Goal: Task Accomplishment & Management: Manage account settings

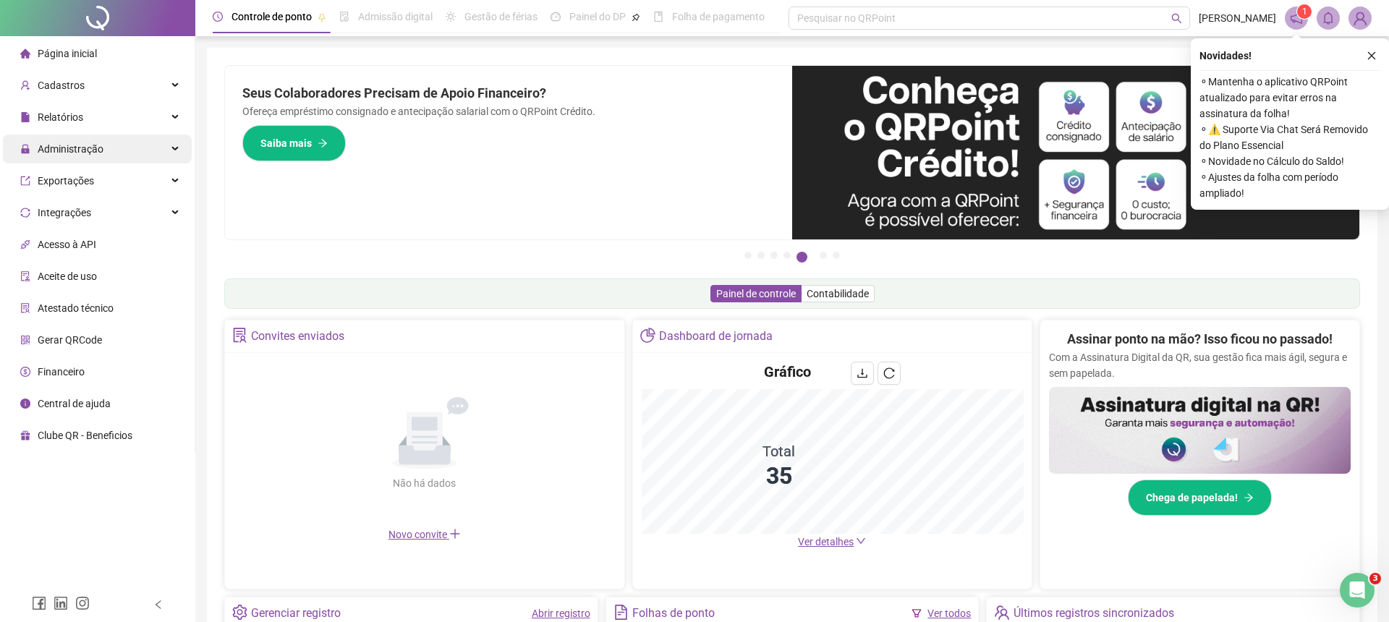
click at [171, 148] on div "Administração" at bounding box center [97, 149] width 189 height 29
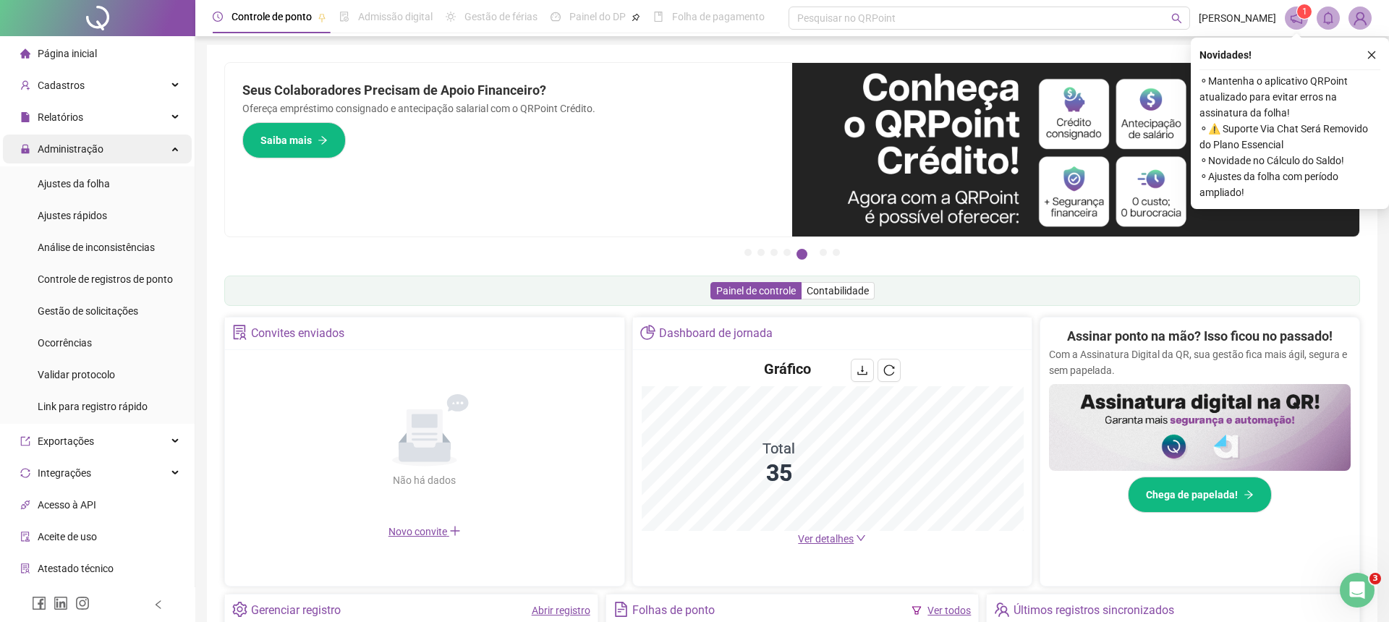
scroll to position [2, 0]
click at [93, 307] on span "Gestão de solicitações" at bounding box center [88, 311] width 101 height 12
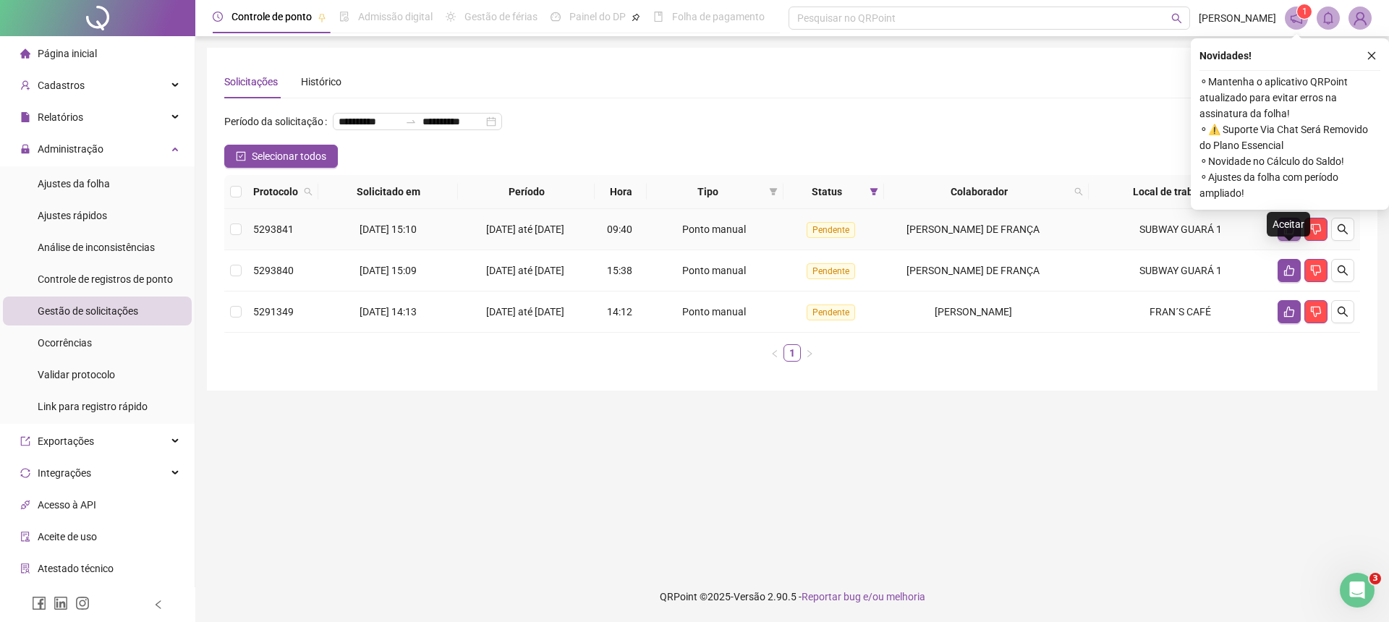
click at [1287, 235] on icon "like" at bounding box center [1289, 229] width 12 height 12
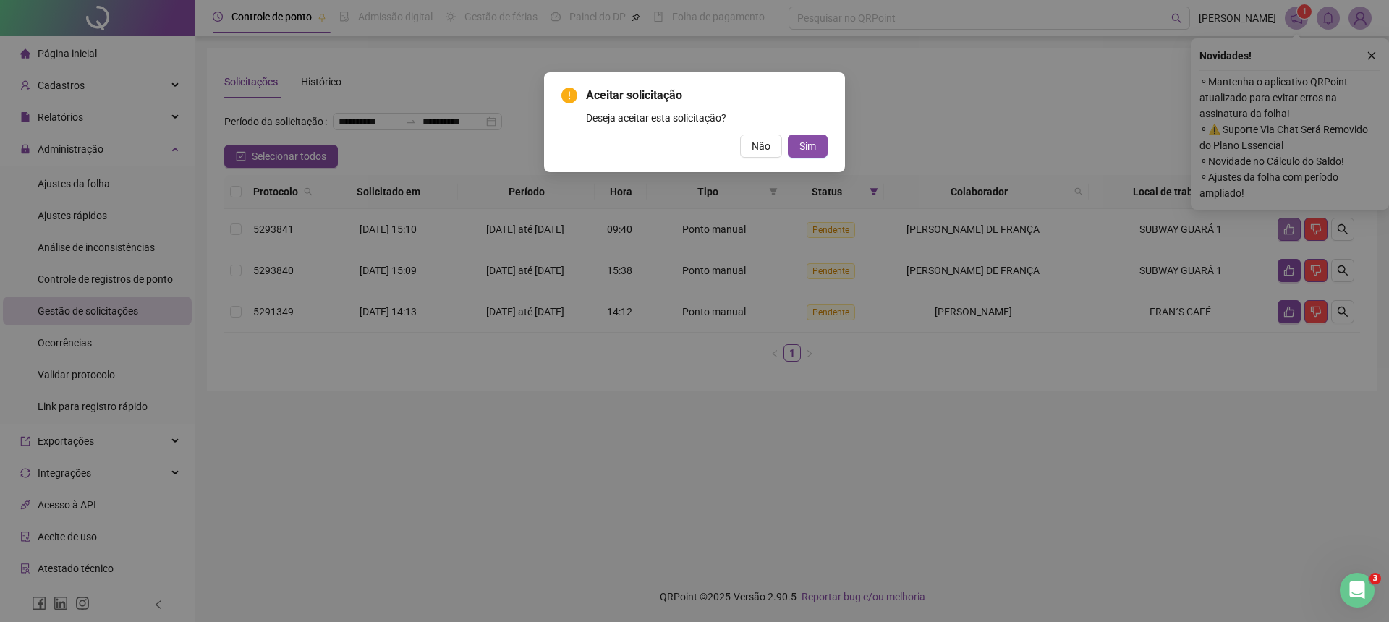
click at [788, 135] on button "Sim" at bounding box center [808, 146] width 40 height 23
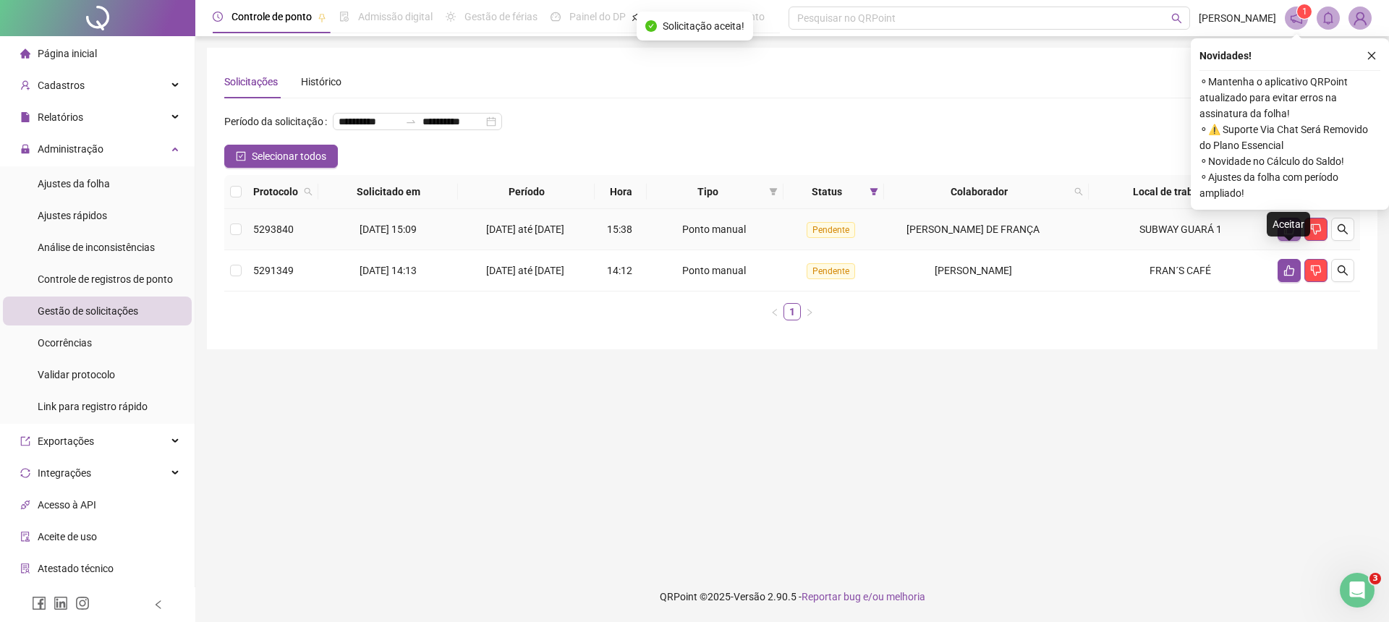
click at [1284, 235] on icon "like" at bounding box center [1289, 229] width 12 height 12
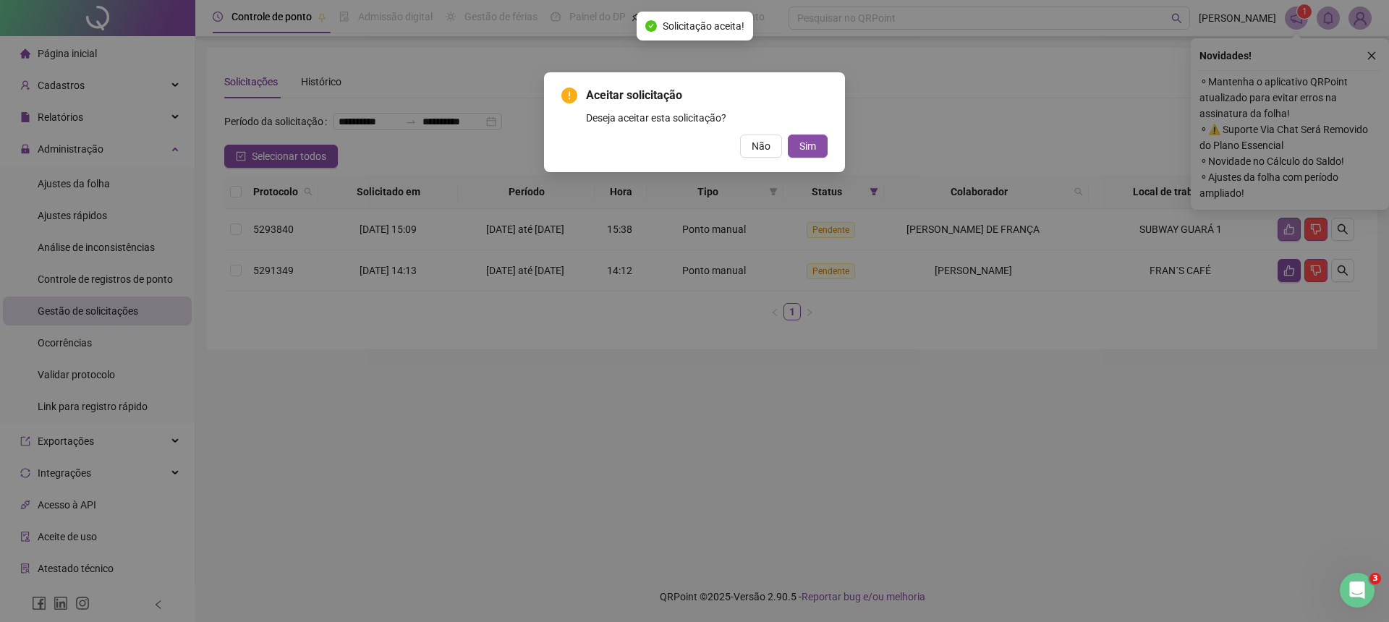
click at [788, 135] on button "Sim" at bounding box center [808, 146] width 40 height 23
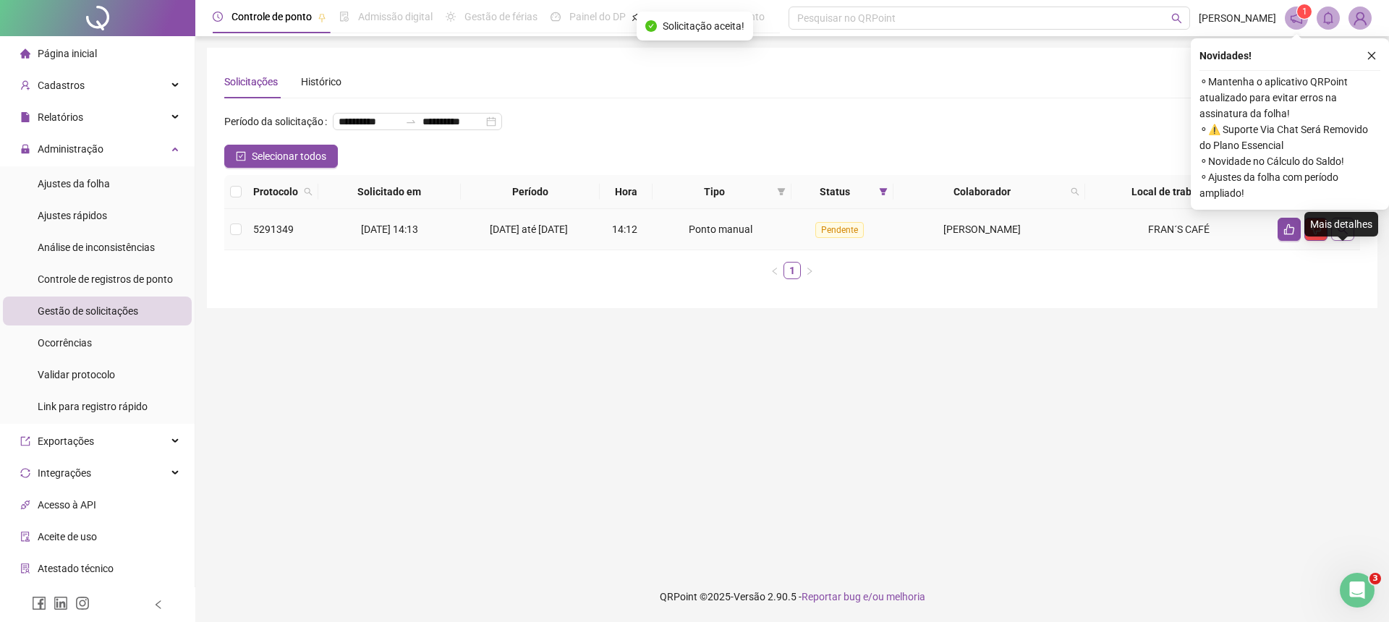
click at [1342, 235] on icon "search" at bounding box center [1343, 229] width 12 height 12
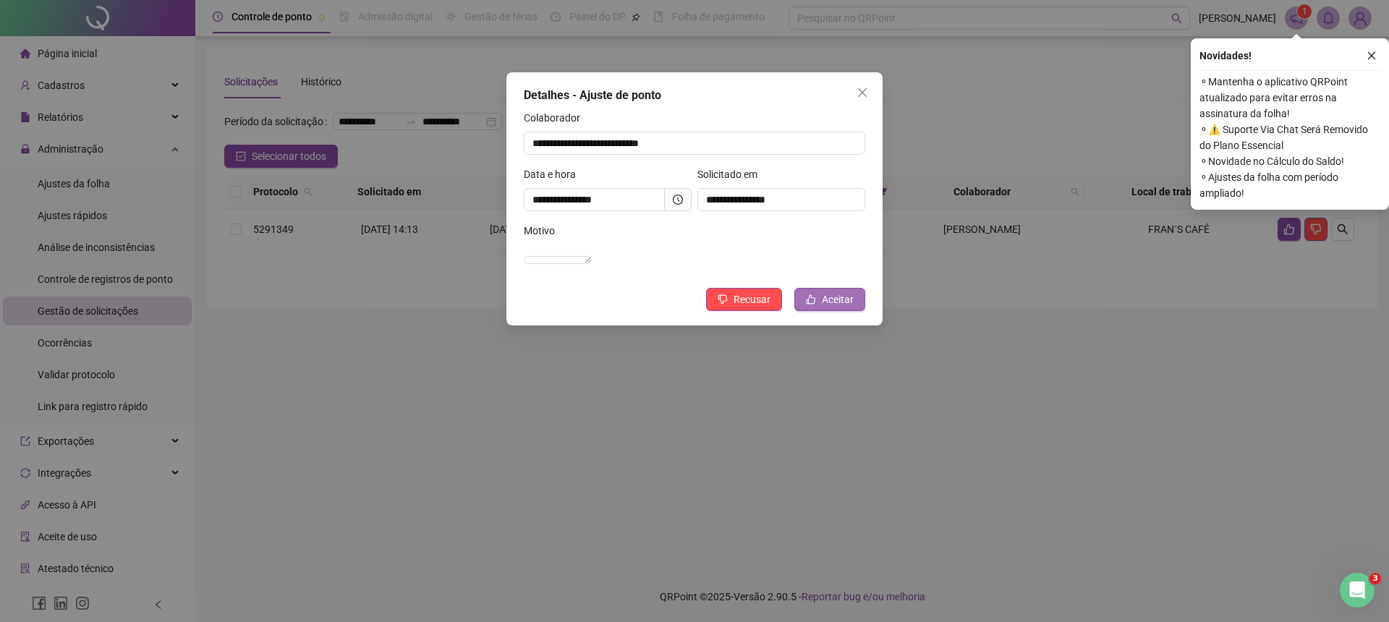
click at [836, 307] on span "Aceitar" at bounding box center [838, 299] width 32 height 16
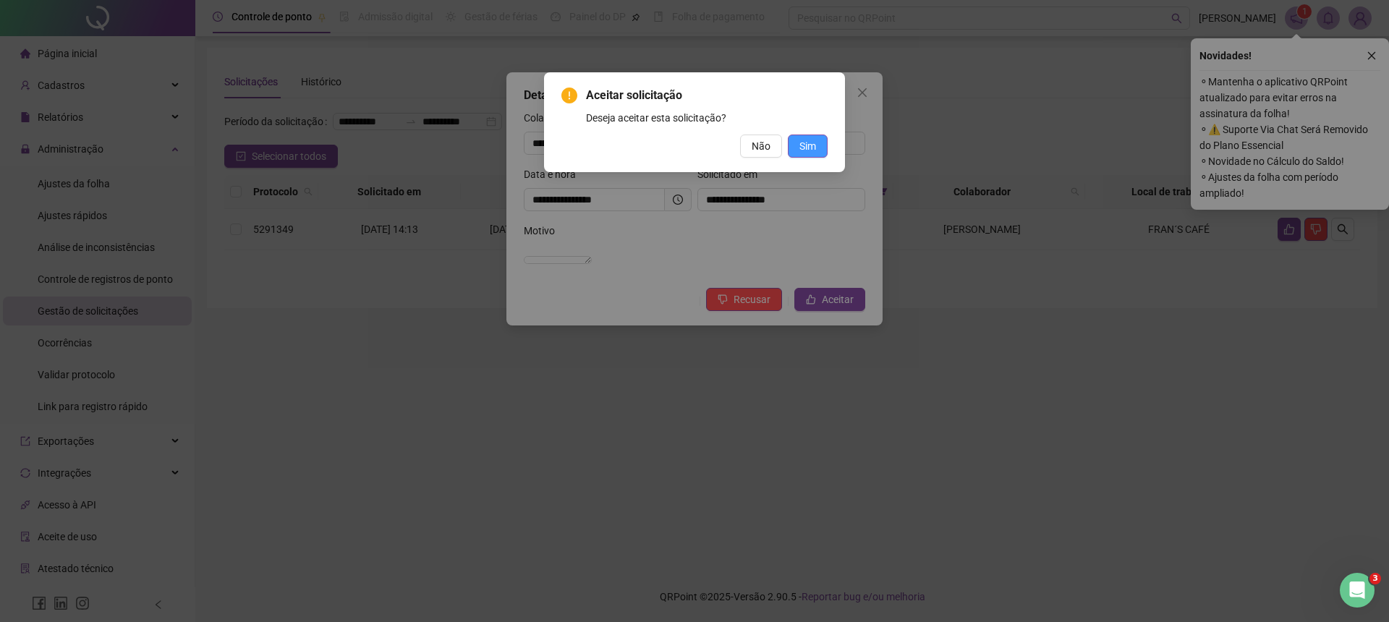
click at [801, 149] on span "Sim" at bounding box center [807, 146] width 17 height 16
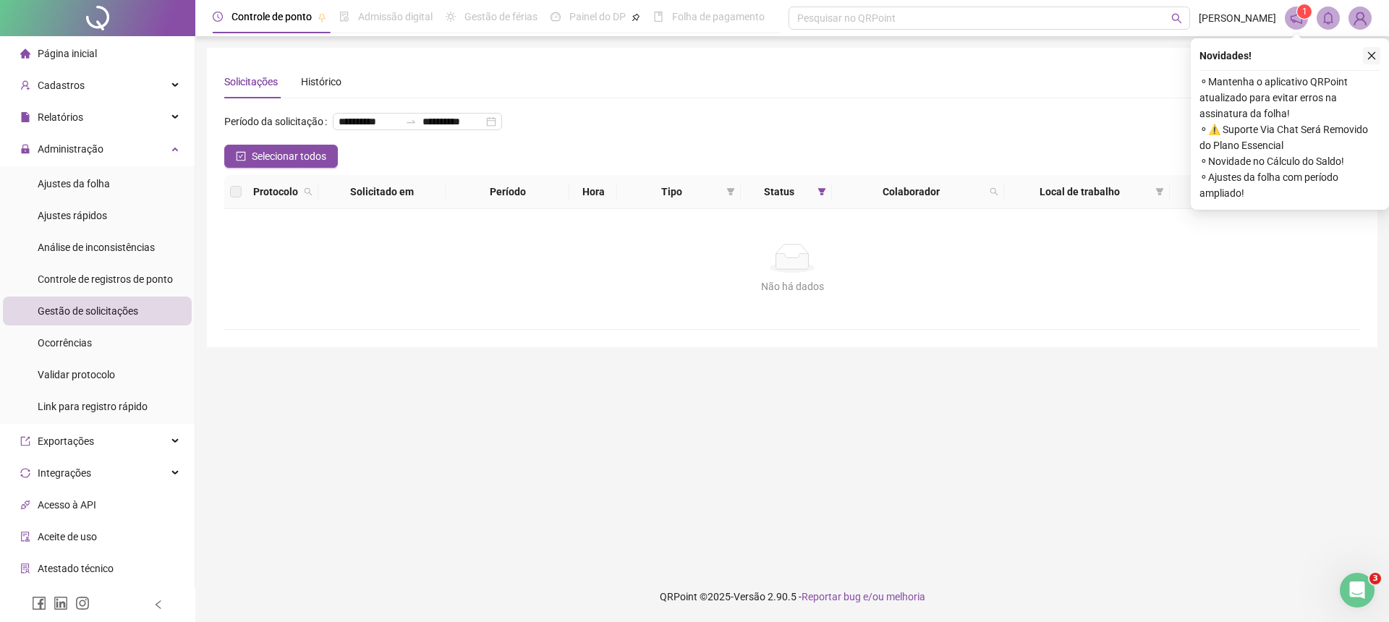
click at [1366, 54] on icon "close" at bounding box center [1371, 56] width 10 height 10
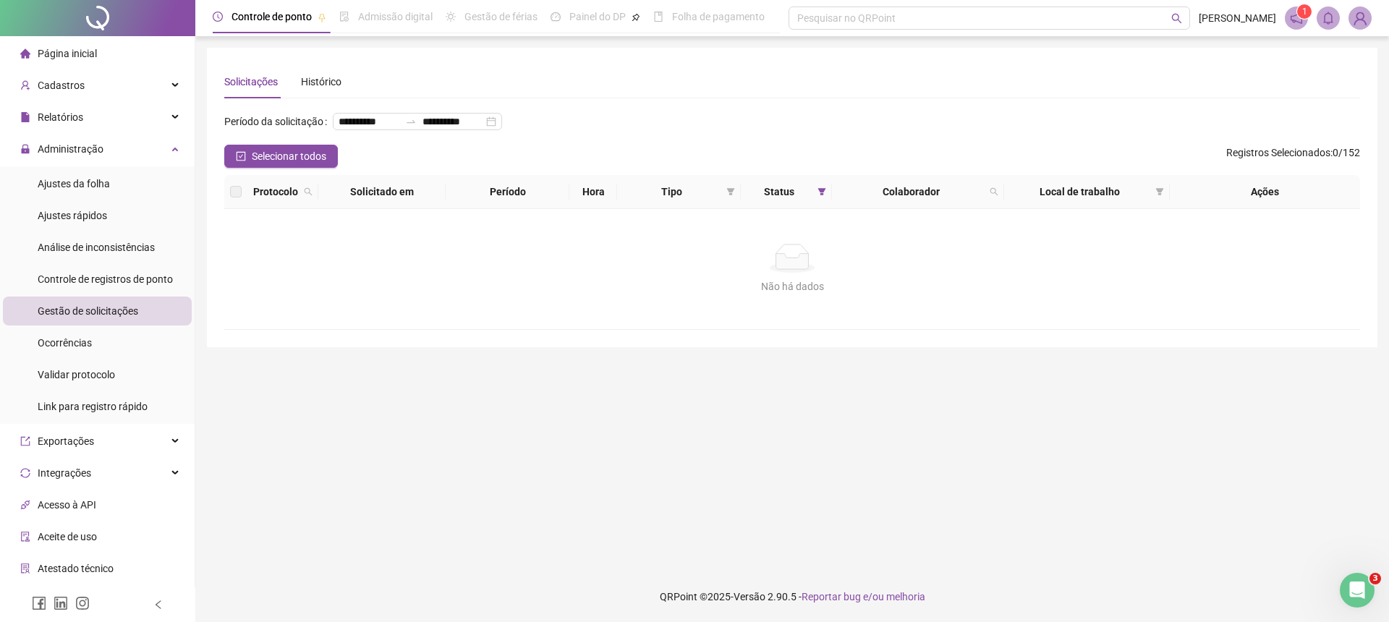
click at [1295, 17] on icon "notification" at bounding box center [1296, 18] width 13 height 13
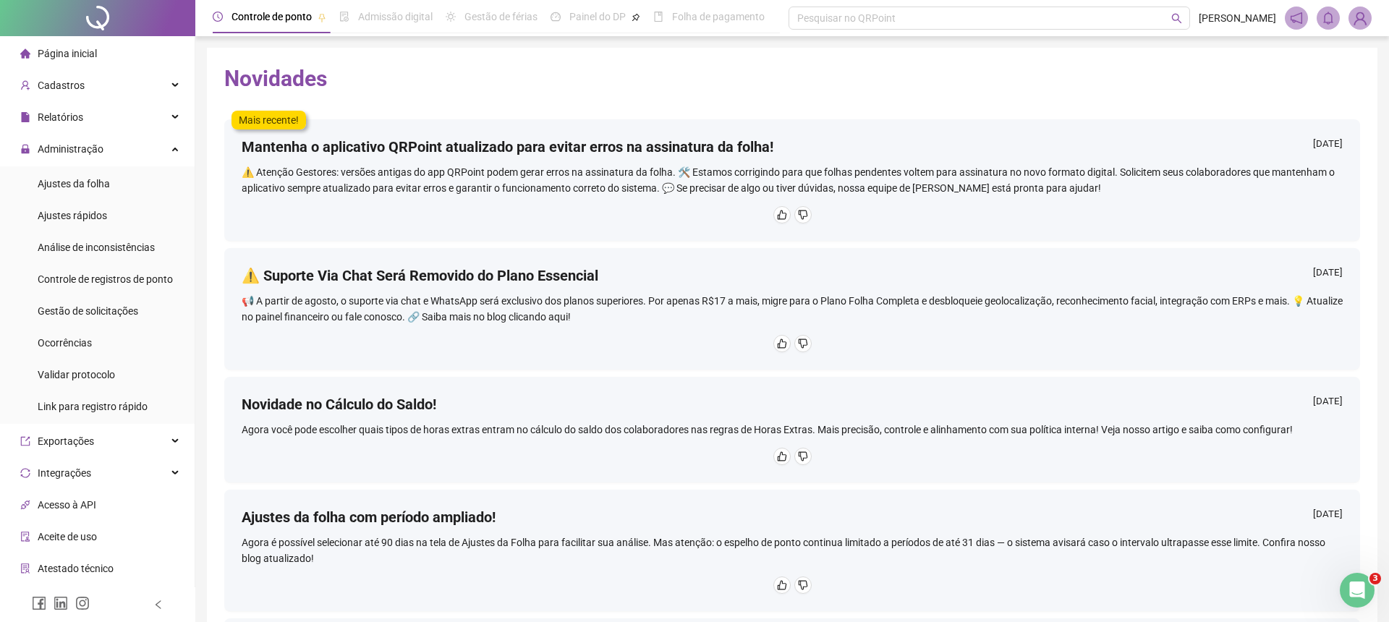
click at [1363, 590] on icon "Abertura do Messenger da Intercom" at bounding box center [1357, 591] width 24 height 24
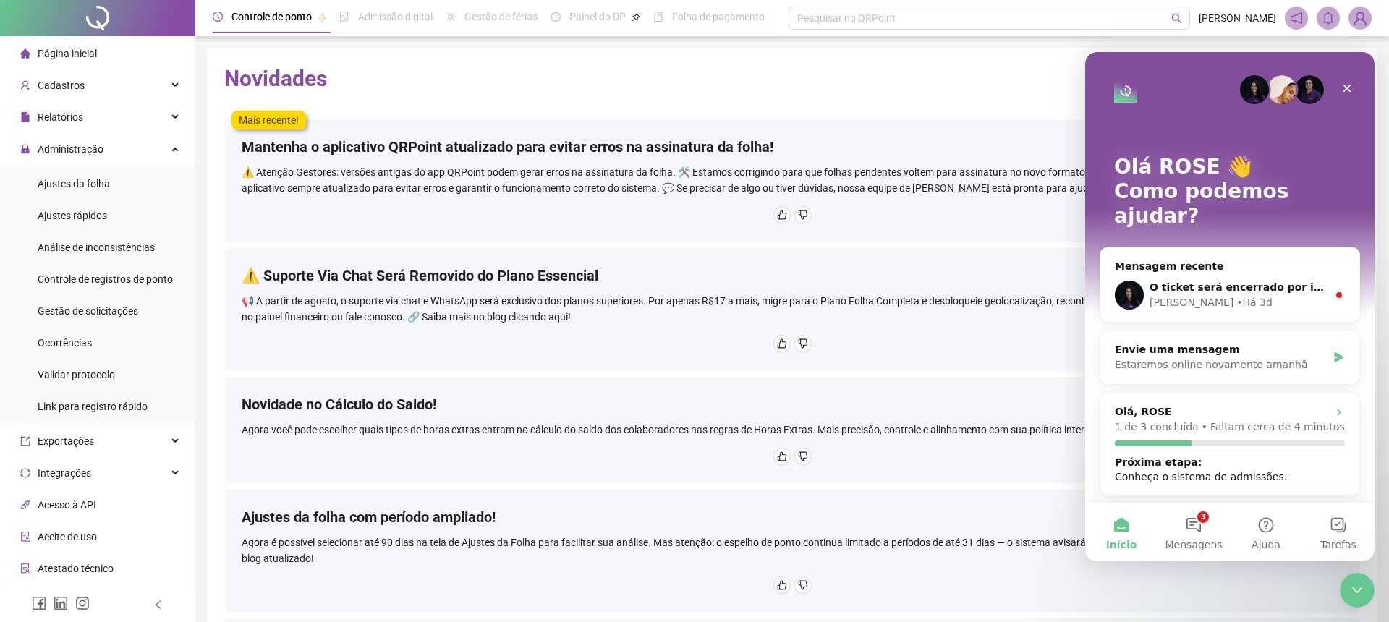
click at [1360, 590] on icon "Encerramento do Messenger da Intercom" at bounding box center [1356, 590] width 17 height 17
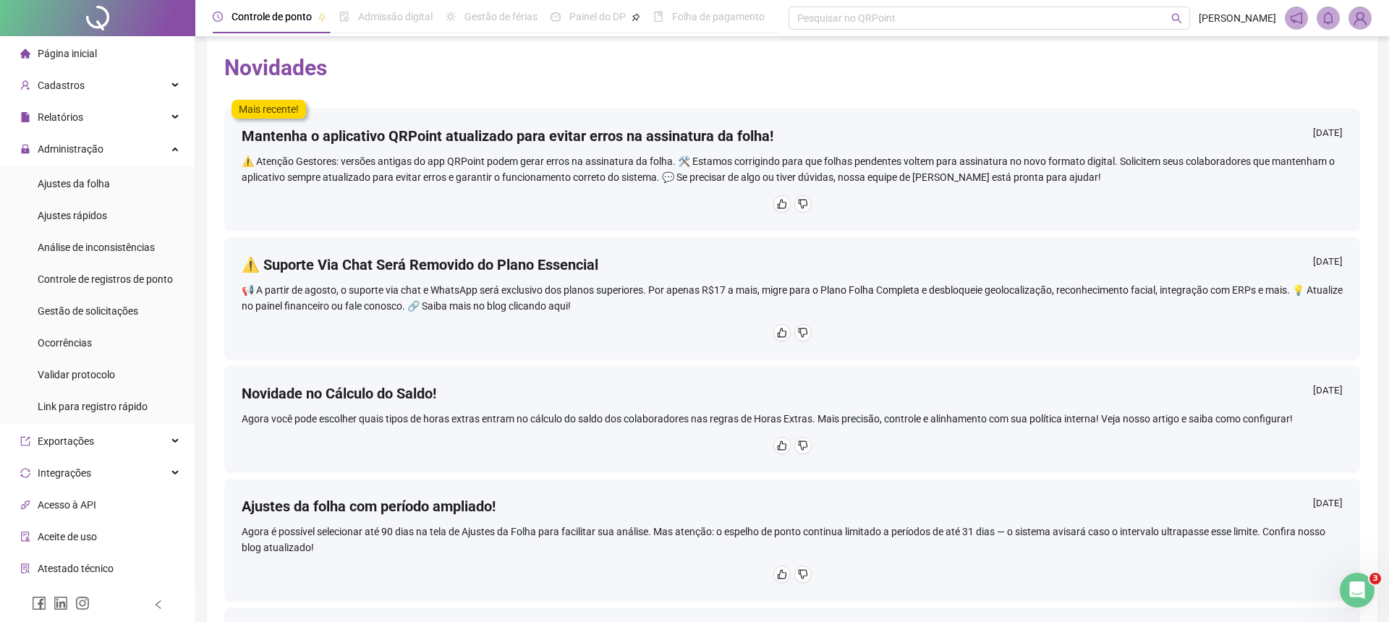
click at [1356, 588] on icon "Abertura do Messenger da Intercom" at bounding box center [1357, 591] width 24 height 24
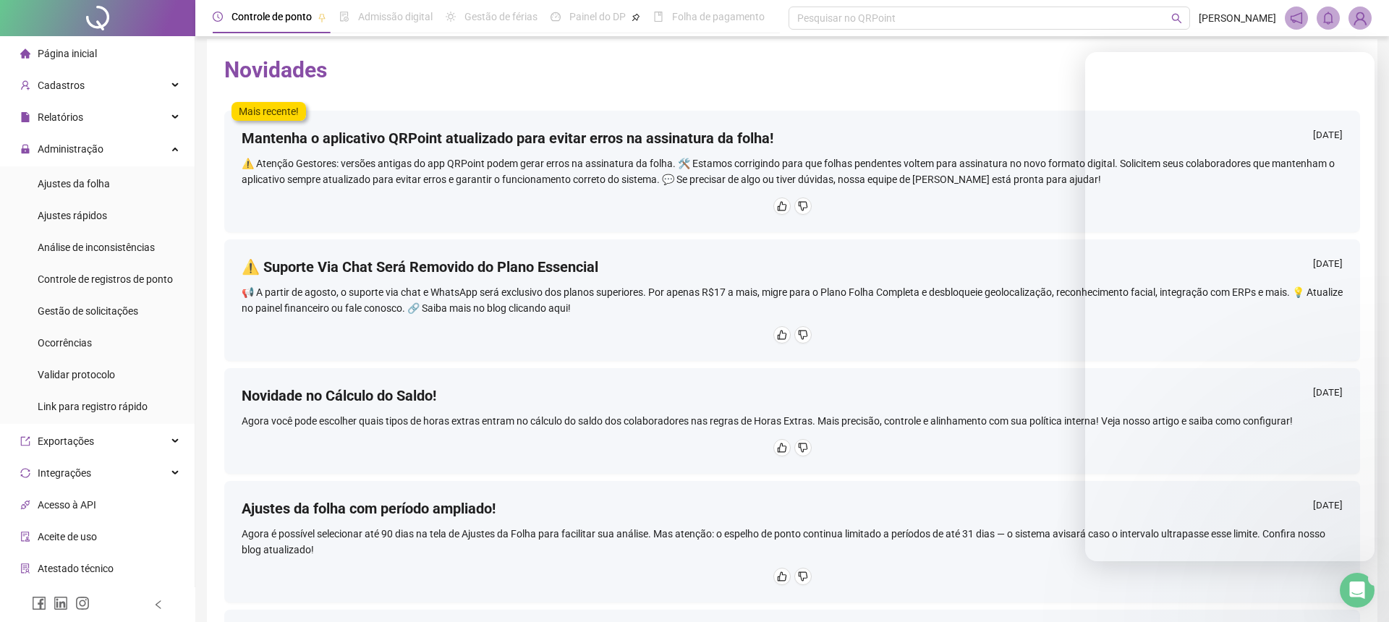
scroll to position [12, 0]
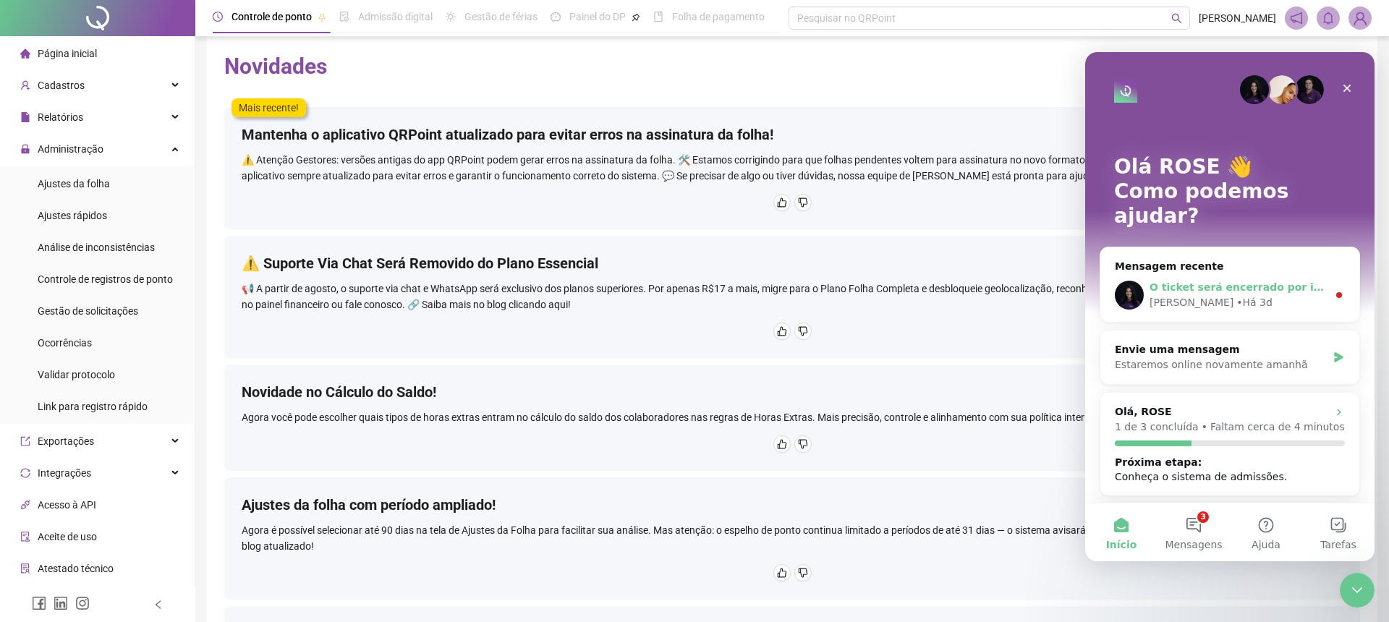
click at [1244, 295] on div "[PERSON_NAME] • Há 3d" at bounding box center [1238, 302] width 178 height 15
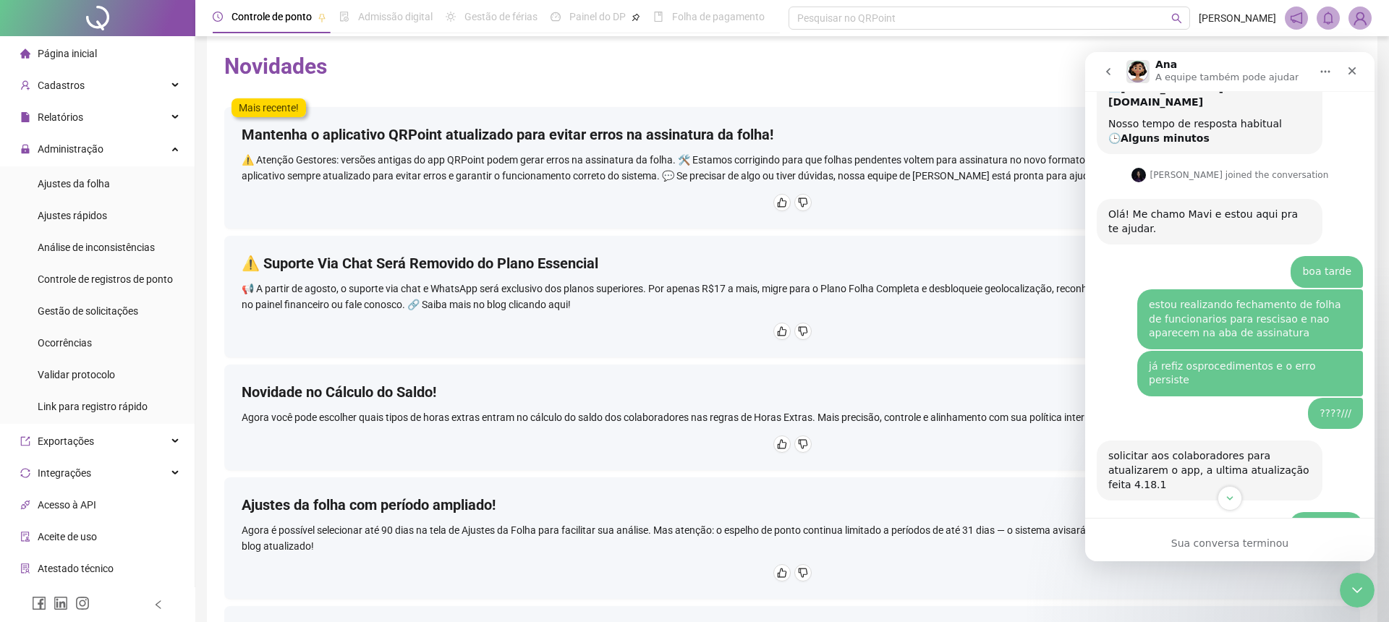
scroll to position [3947, 0]
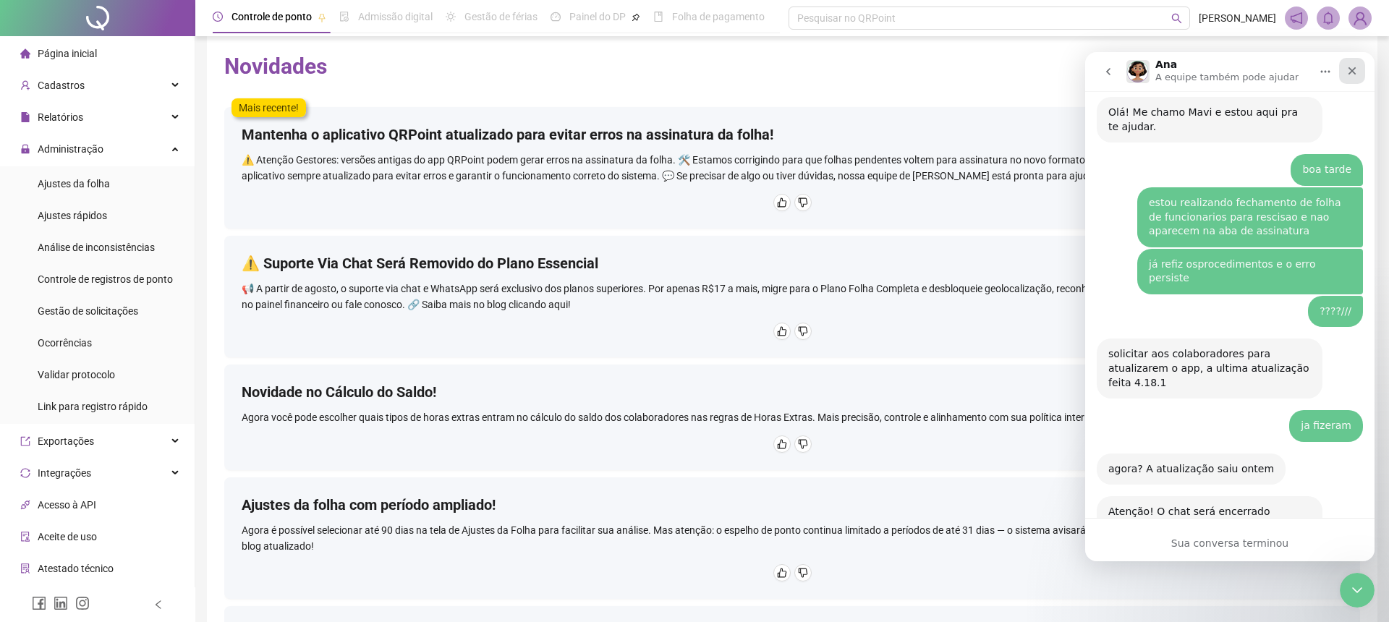
click at [1352, 67] on icon "Fechar" at bounding box center [1352, 71] width 12 height 12
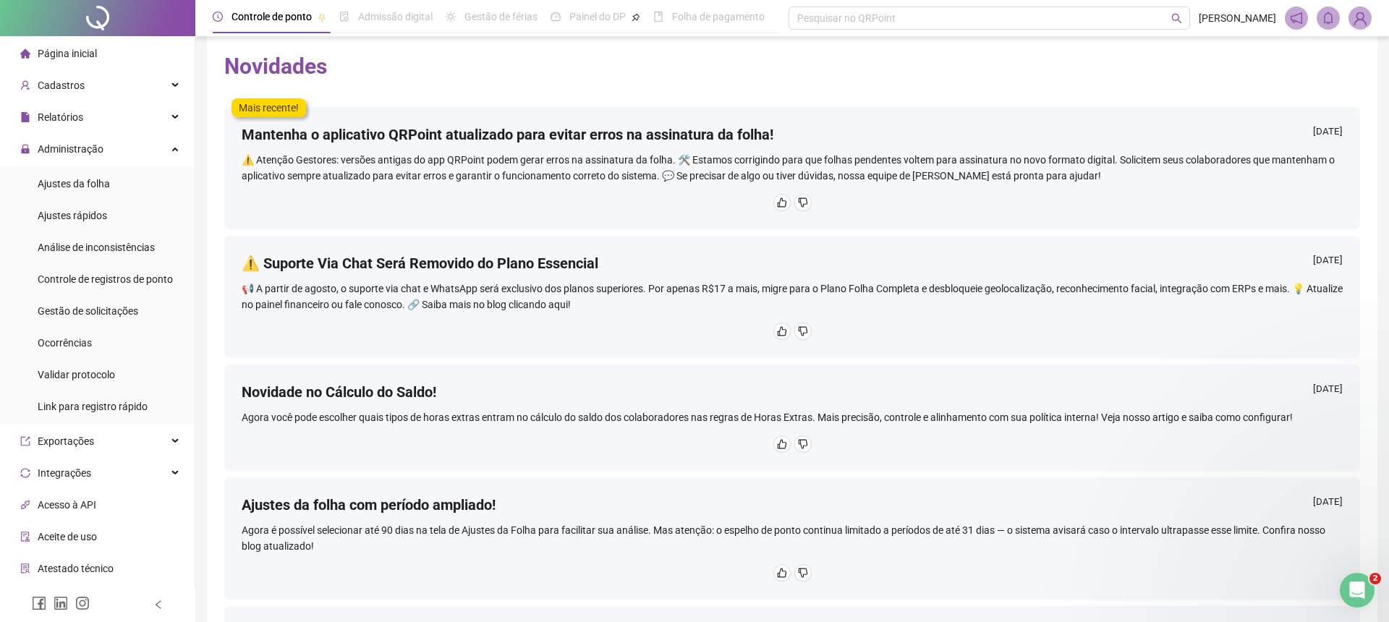
scroll to position [22, 0]
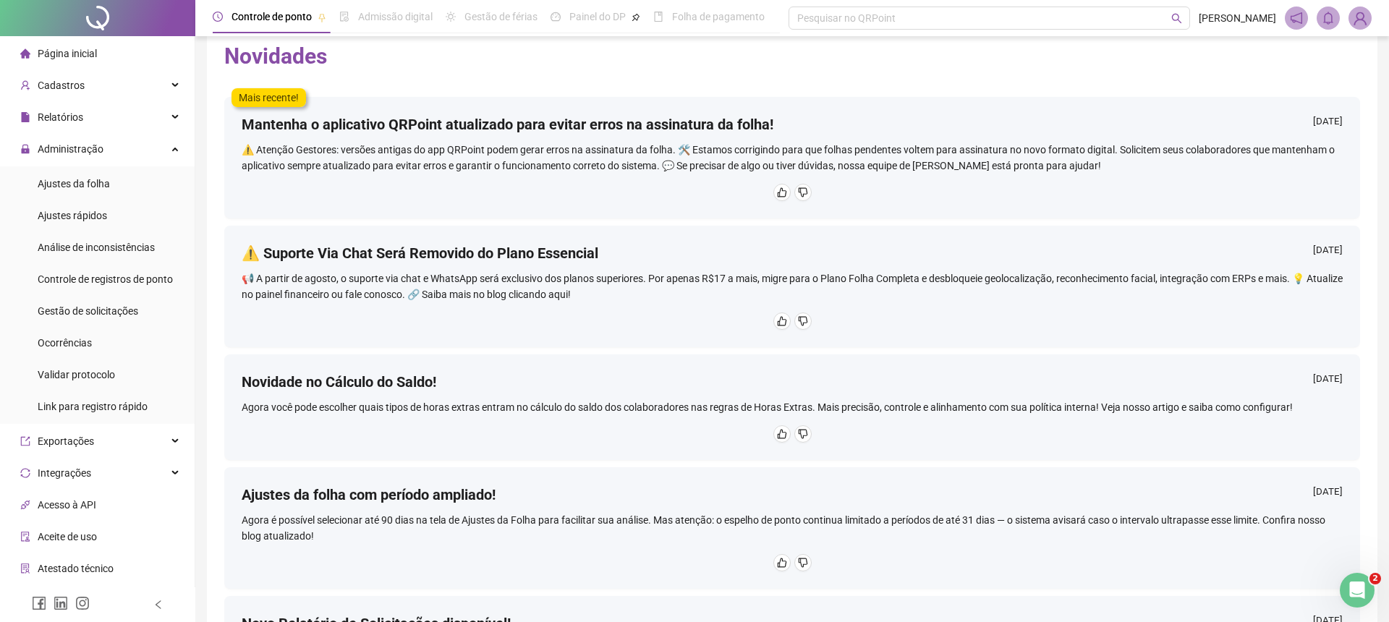
click at [1360, 595] on icon "Abertura do Messenger da Intercom" at bounding box center [1357, 591] width 24 height 24
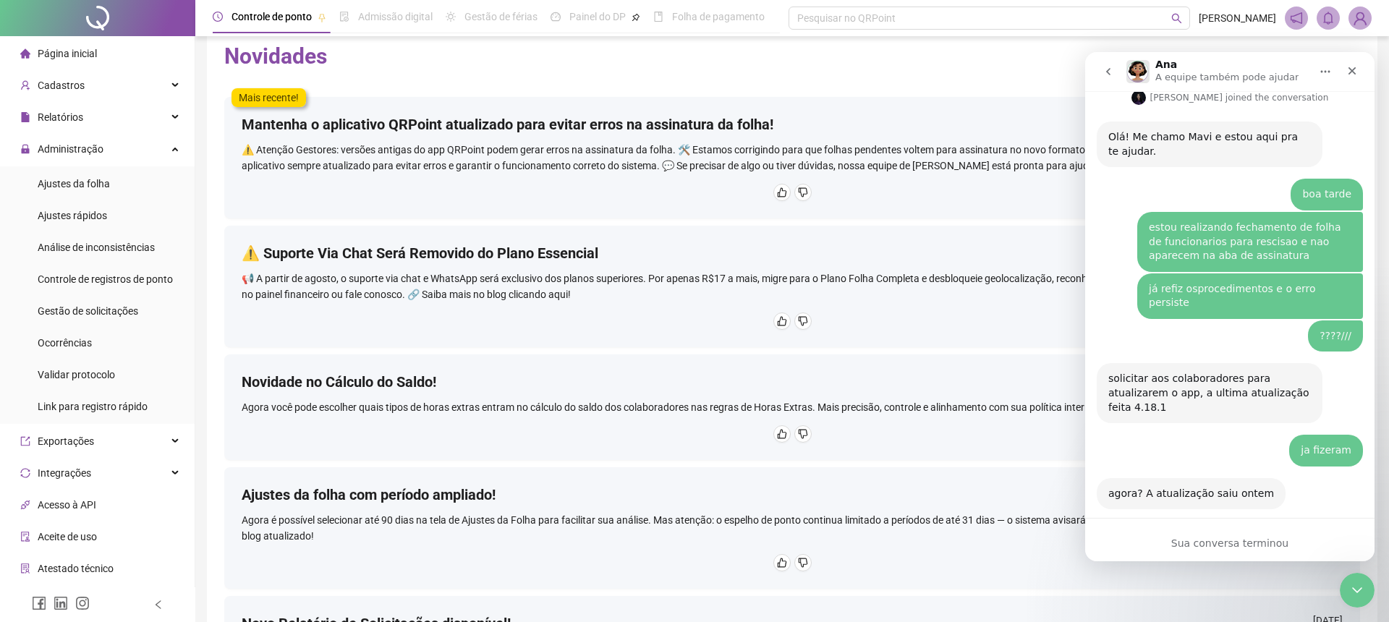
scroll to position [3947, 0]
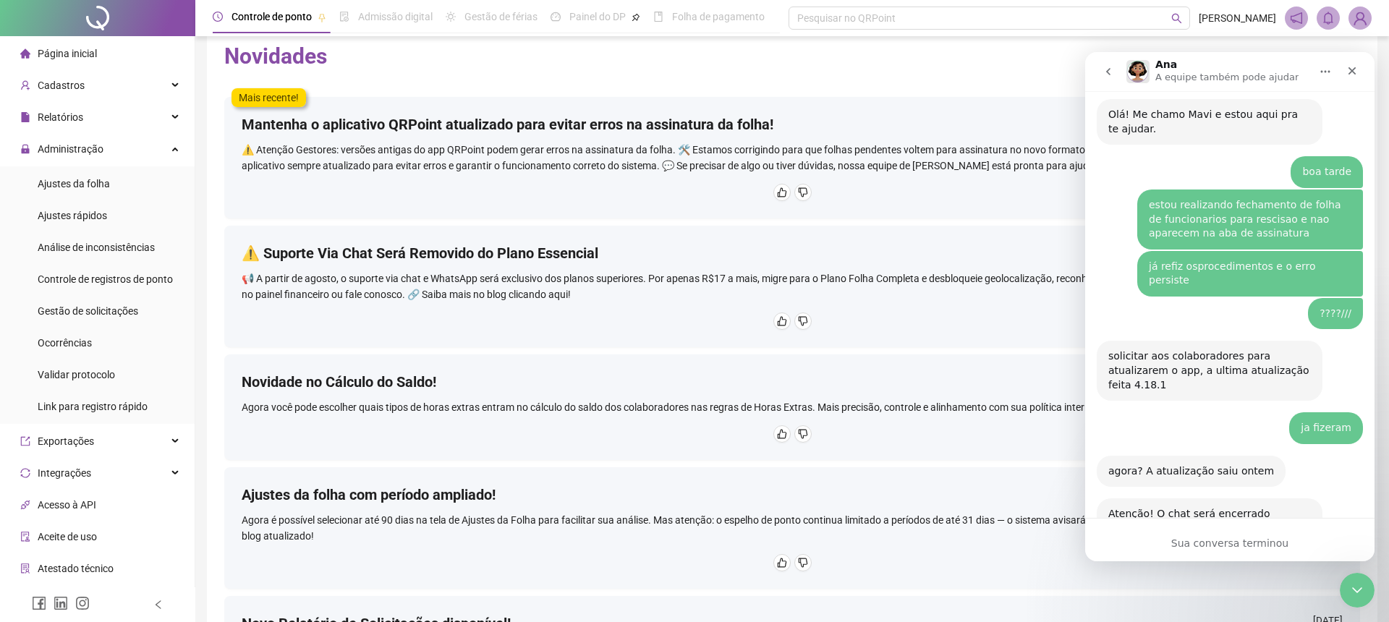
click at [1355, 591] on icon "Encerramento do Messenger da Intercom" at bounding box center [1357, 590] width 10 height 6
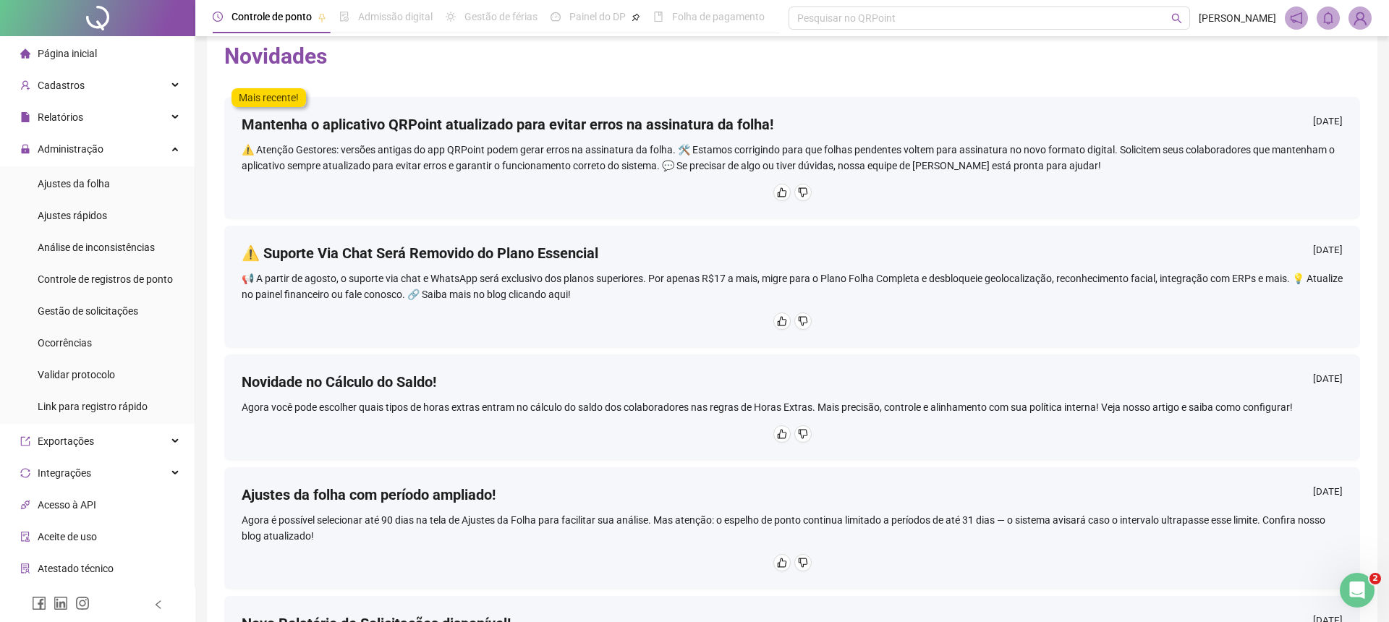
click at [1354, 591] on icon "Abertura do Messenger da Intercom" at bounding box center [1357, 591] width 24 height 24
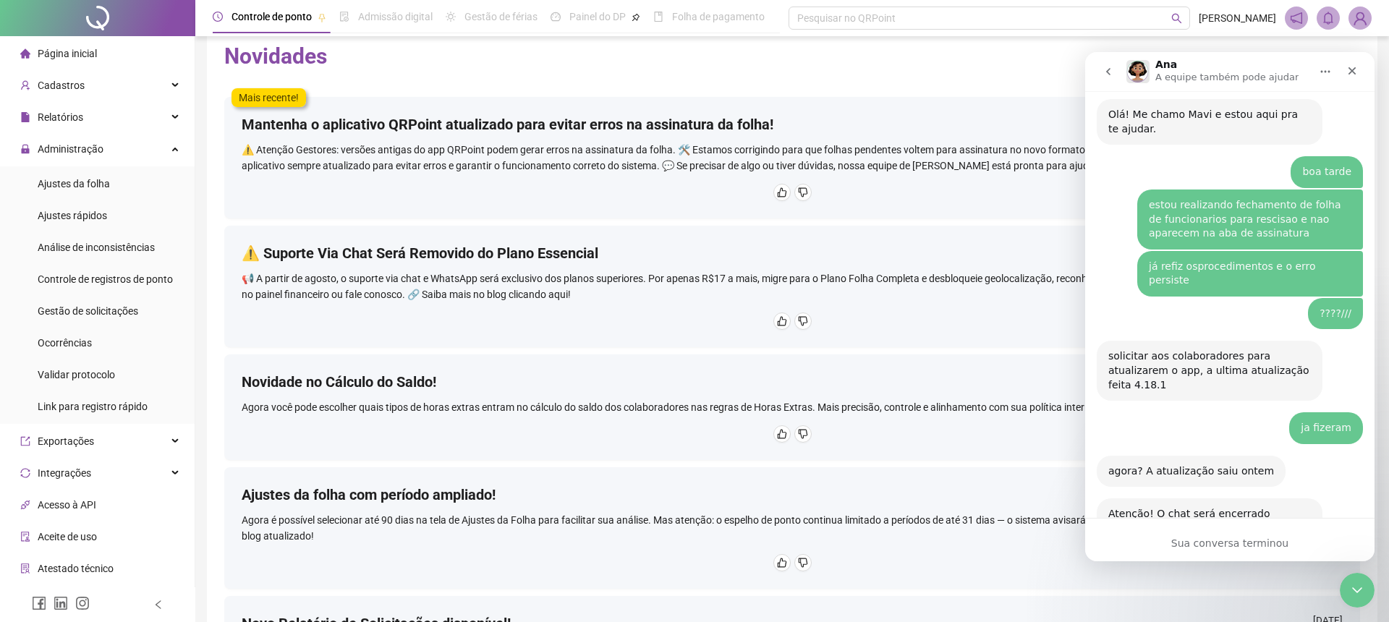
click at [1106, 72] on icon "go back" at bounding box center [1108, 71] width 4 height 7
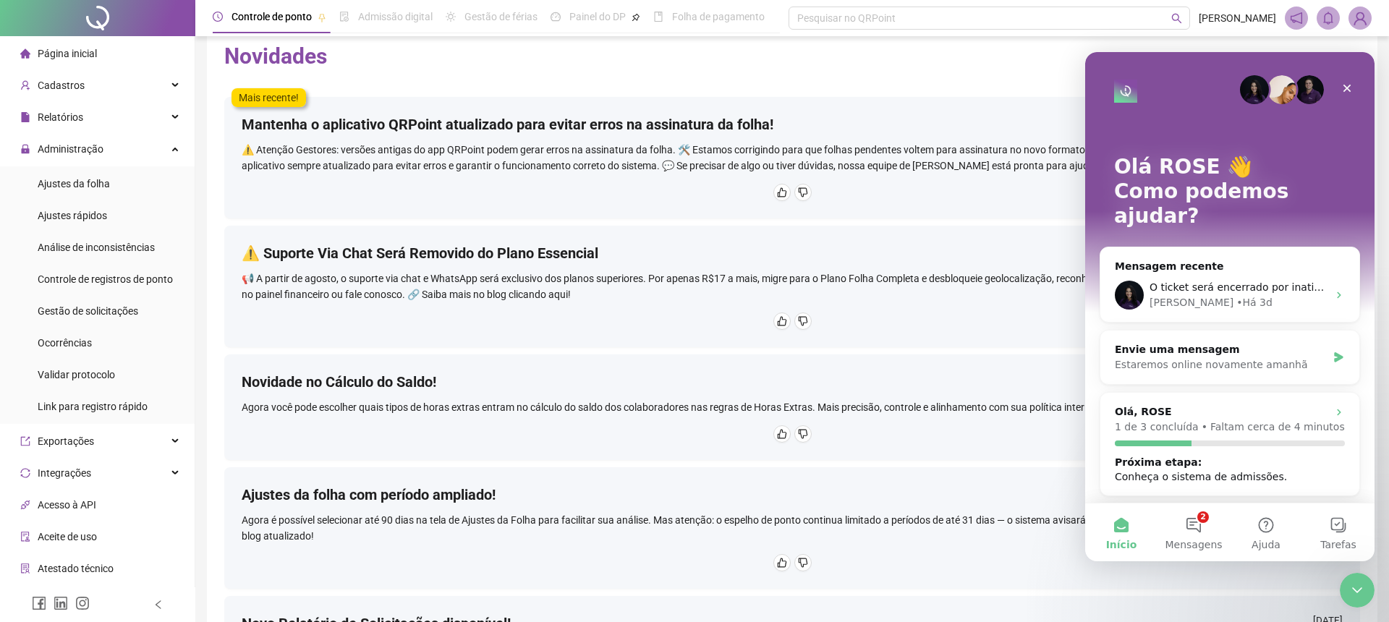
scroll to position [1, 0]
click at [1334, 288] on icon "Messenger da Intercom" at bounding box center [1339, 294] width 12 height 12
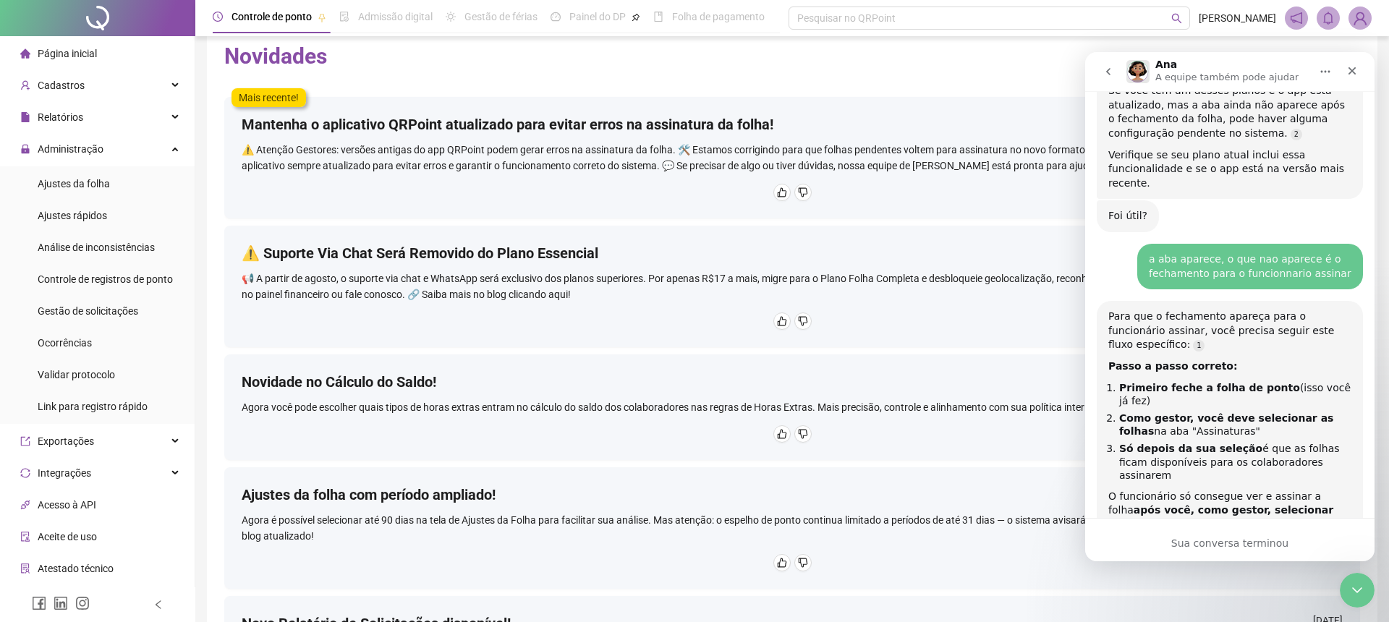
scroll to position [3947, 0]
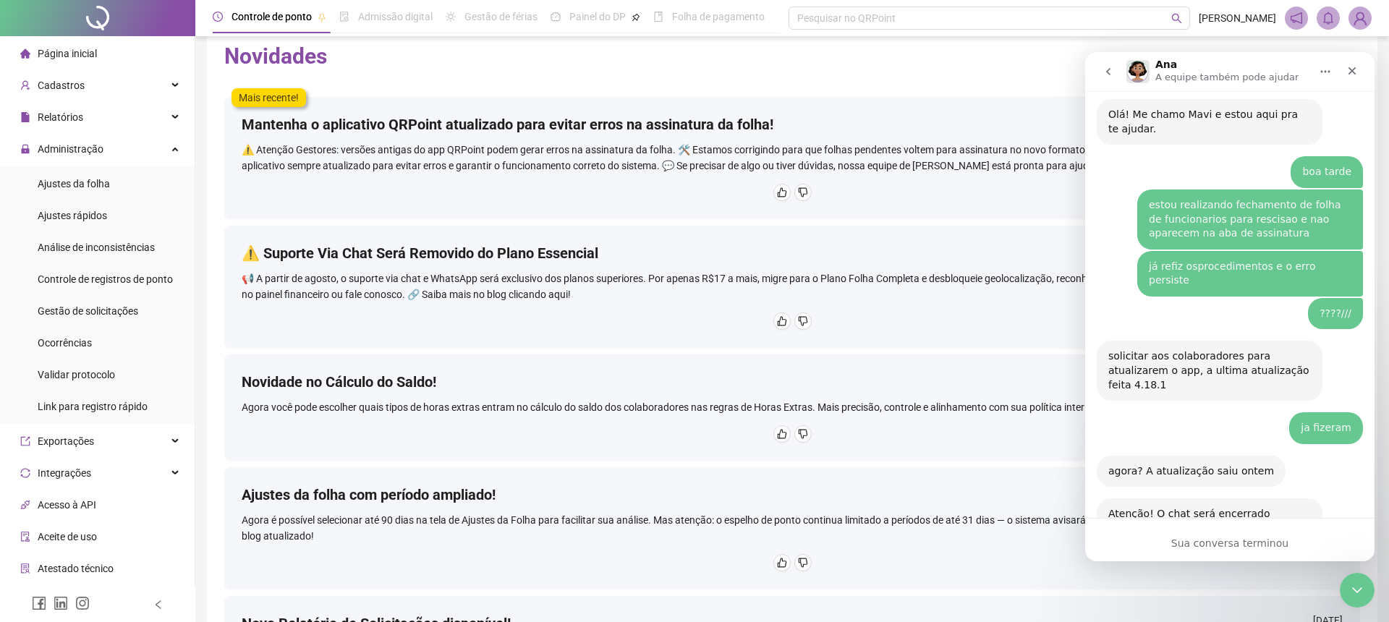
click at [1110, 72] on icon "go back" at bounding box center [1108, 72] width 12 height 12
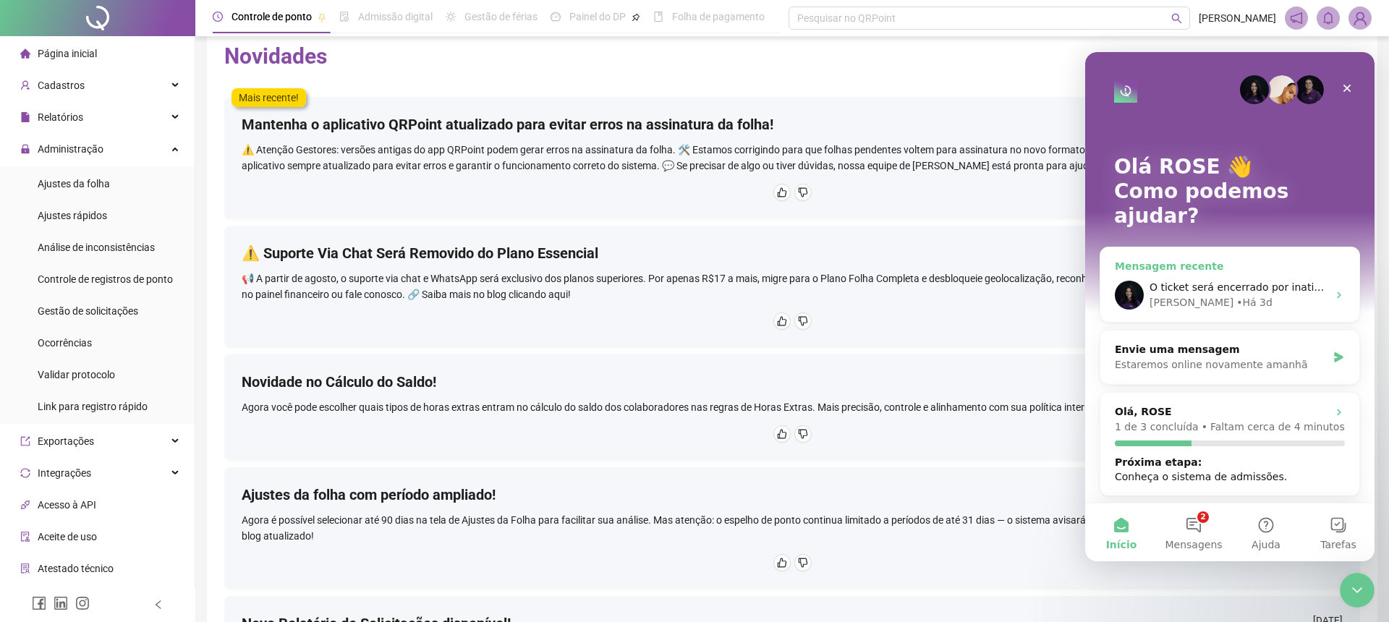
click at [1327, 271] on div "O ticket será encerrado por inatividade. Caso ainda tenha dúvidas, ou precise d…" at bounding box center [1229, 295] width 259 height 54
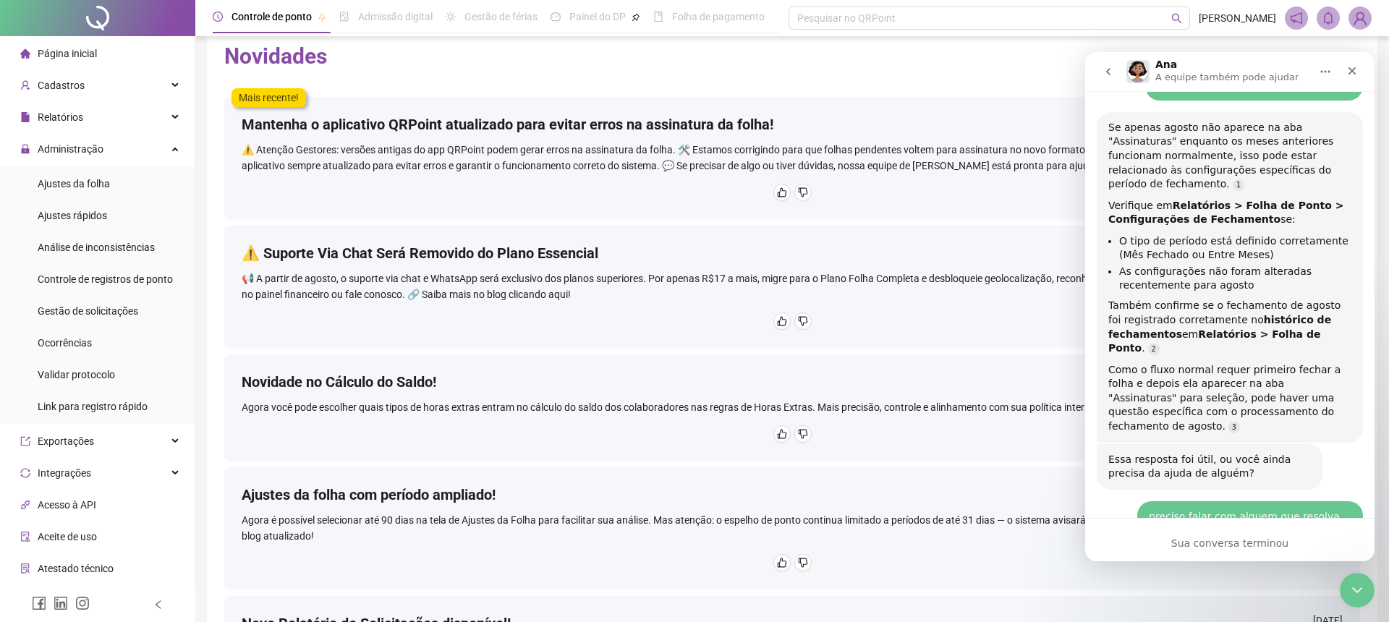
scroll to position [3947, 0]
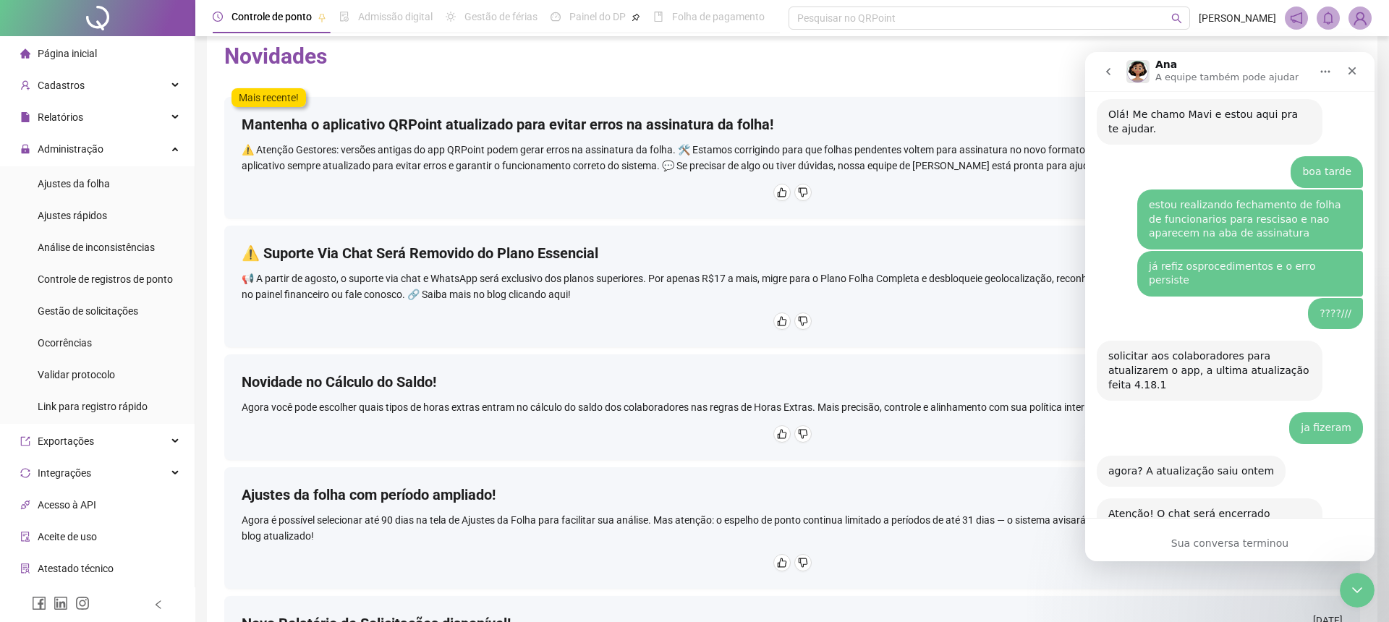
click at [1106, 68] on icon "go back" at bounding box center [1108, 72] width 12 height 12
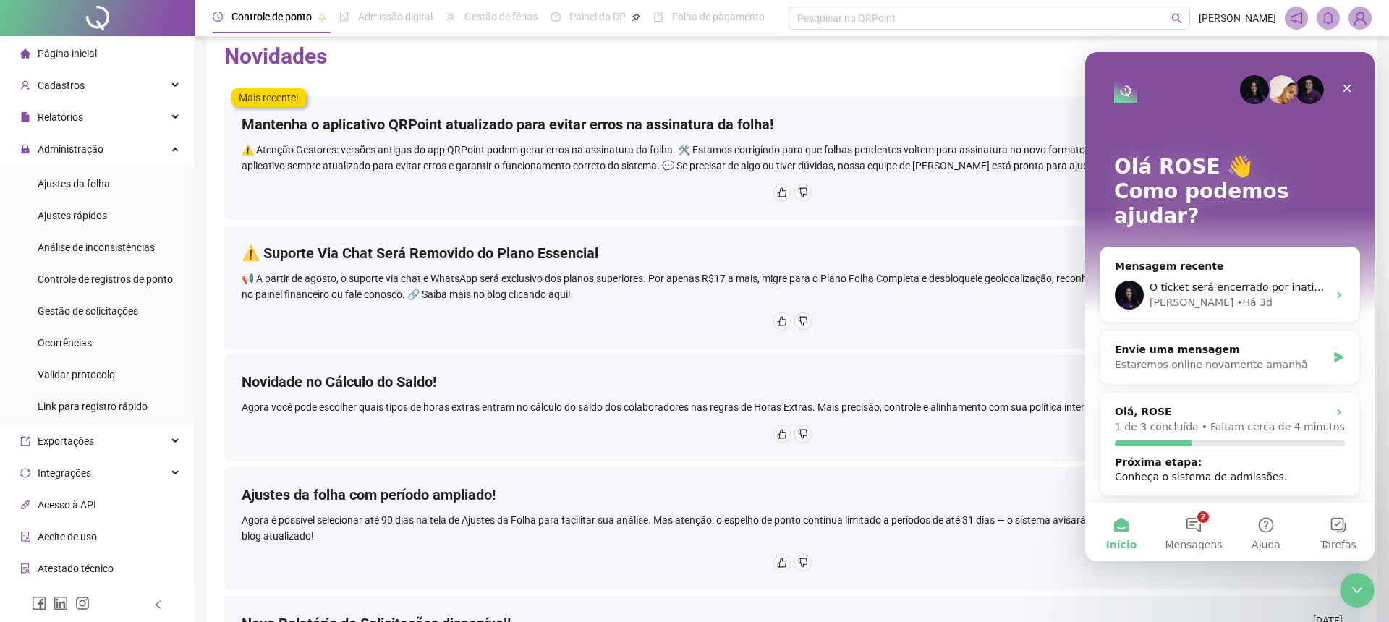
scroll to position [0, 0]
click at [1345, 592] on div "Encerramento do Messenger da Intercom" at bounding box center [1357, 590] width 35 height 35
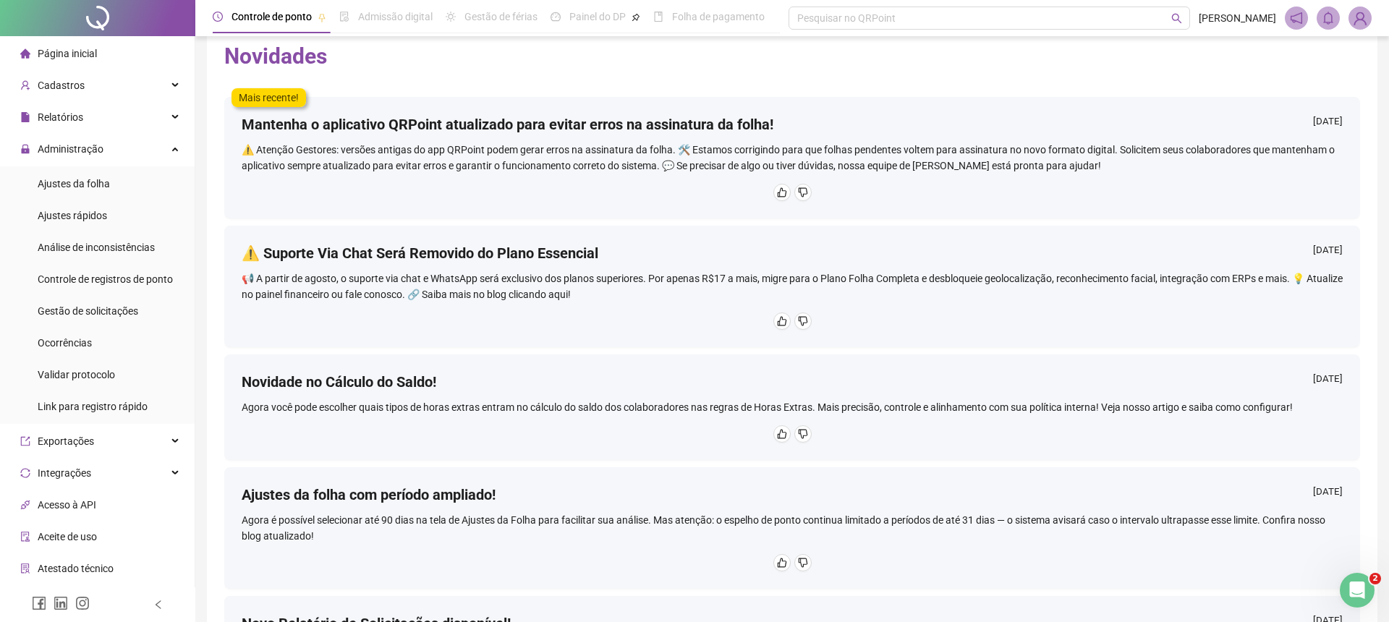
click at [1348, 589] on icon "Abertura do Messenger da Intercom" at bounding box center [1357, 591] width 24 height 24
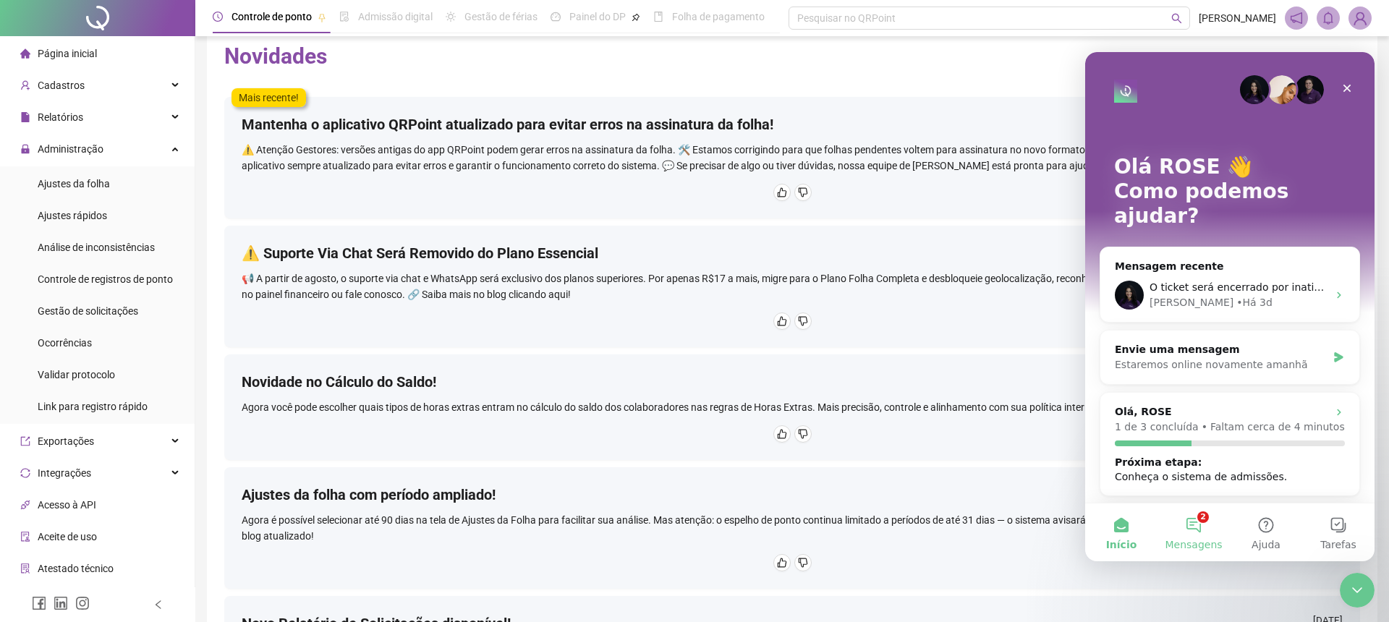
click at [1199, 525] on button "2 Mensagens" at bounding box center [1193, 532] width 72 height 58
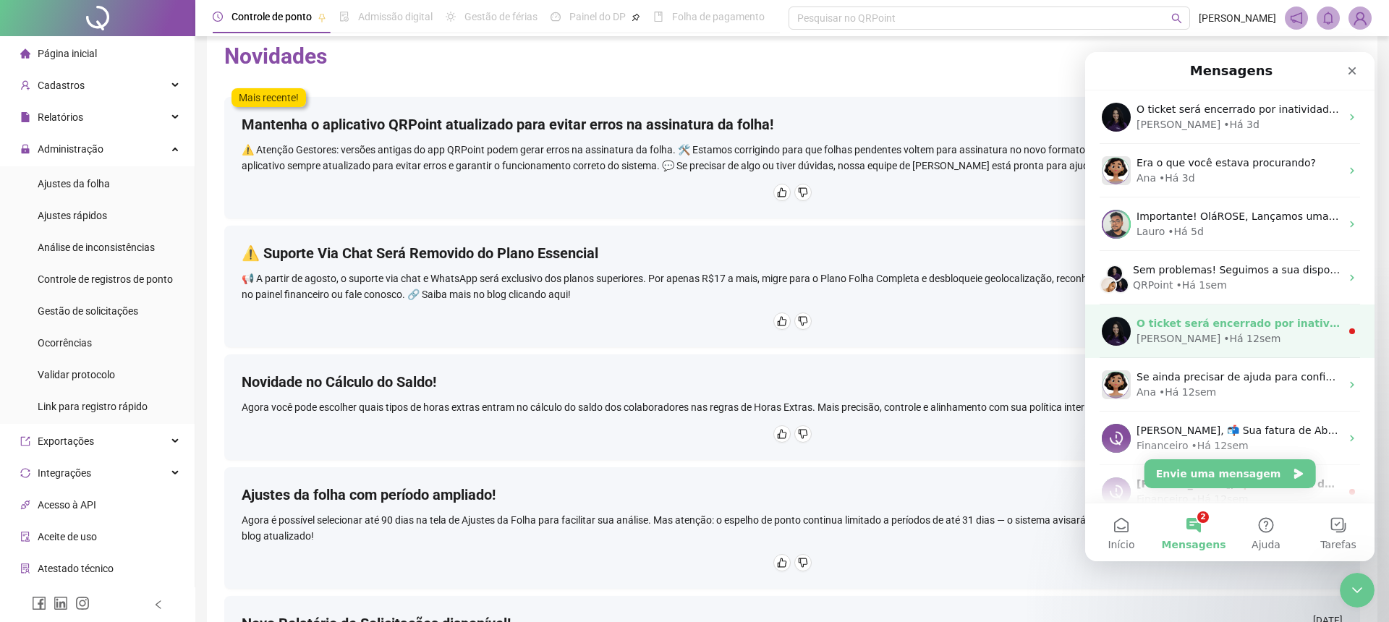
click at [1220, 341] on div "[PERSON_NAME] • Há 12sem" at bounding box center [1238, 338] width 204 height 15
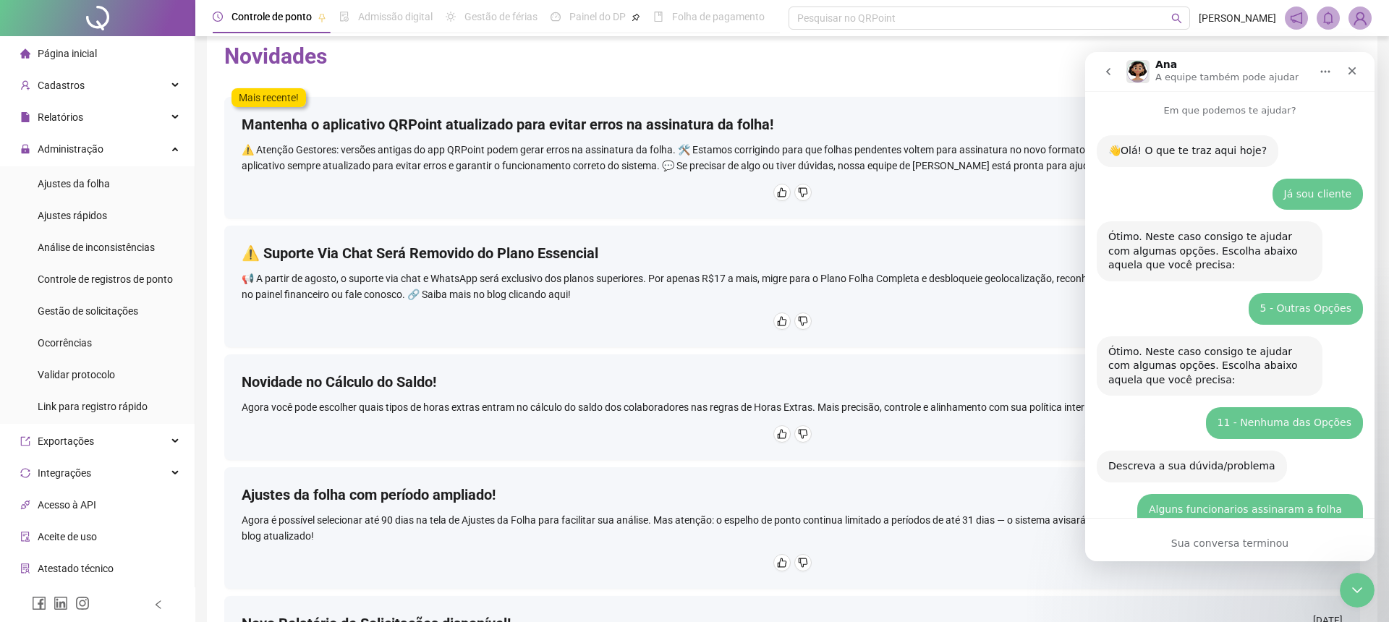
scroll to position [2, 0]
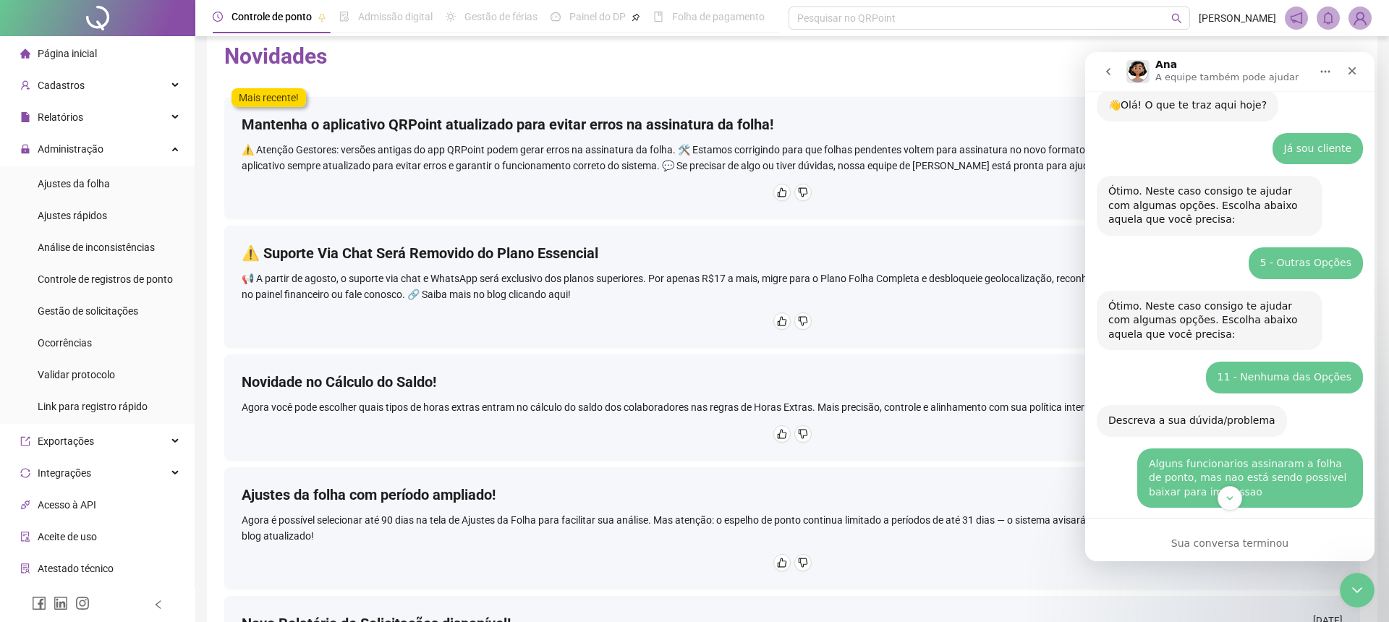
click at [1109, 73] on icon "go back" at bounding box center [1108, 71] width 4 height 7
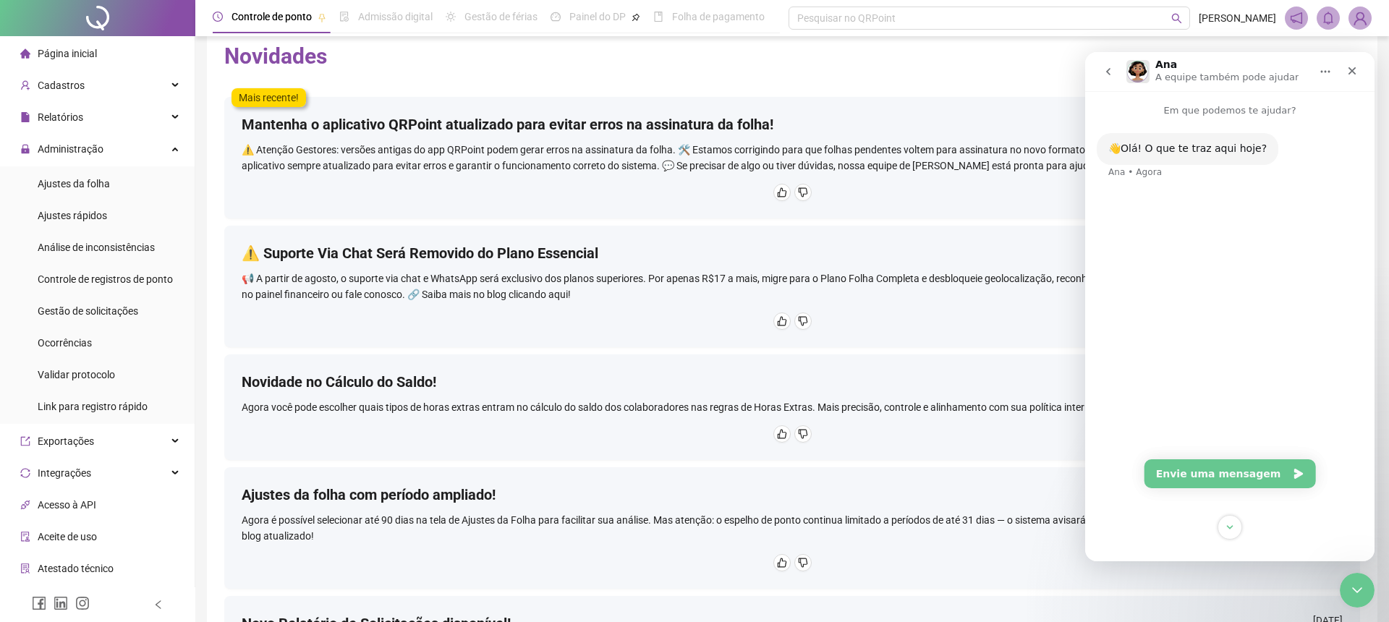
scroll to position [0, 0]
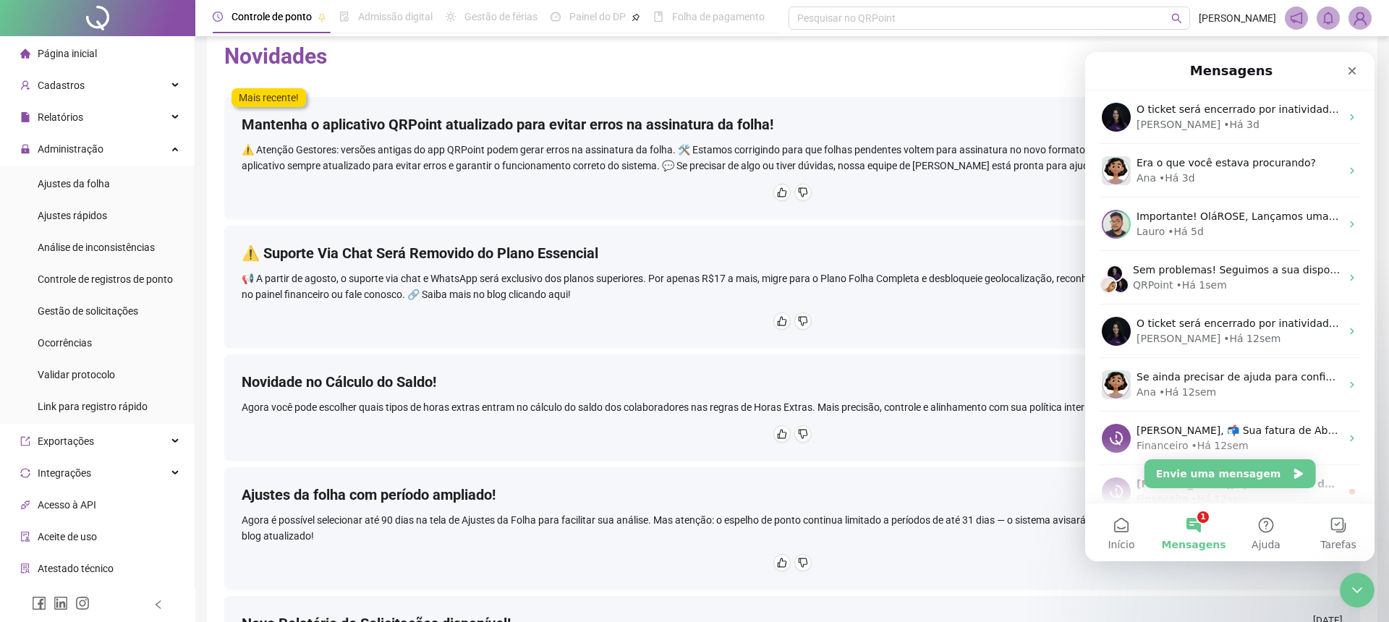
click at [1191, 519] on button "1 Mensagens" at bounding box center [1193, 532] width 72 height 58
click at [1191, 522] on button "1 Mensagens" at bounding box center [1193, 532] width 72 height 58
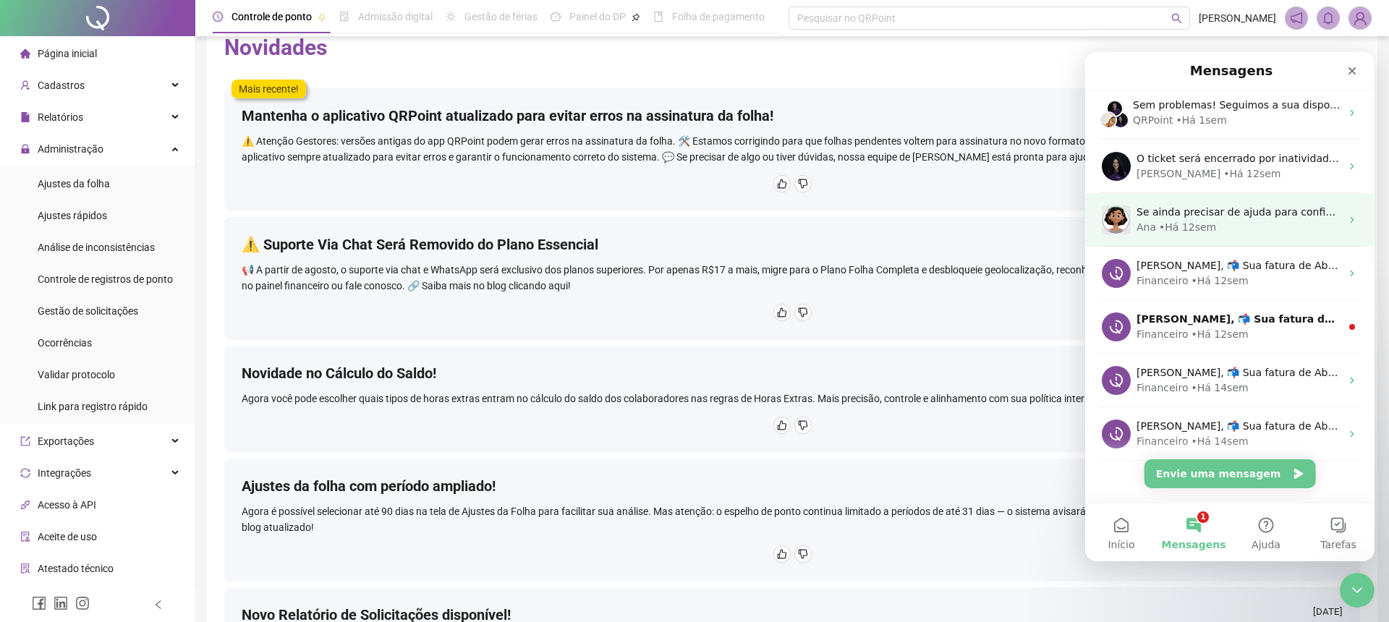
scroll to position [181, 0]
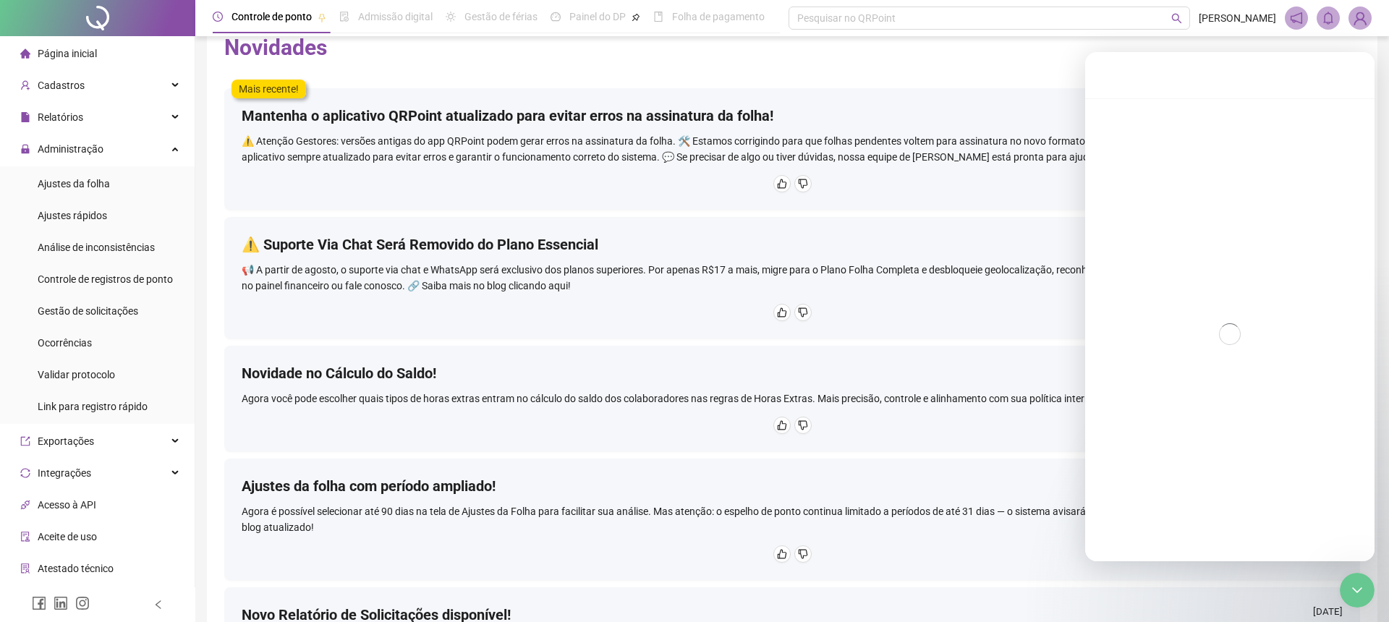
scroll to position [122, 0]
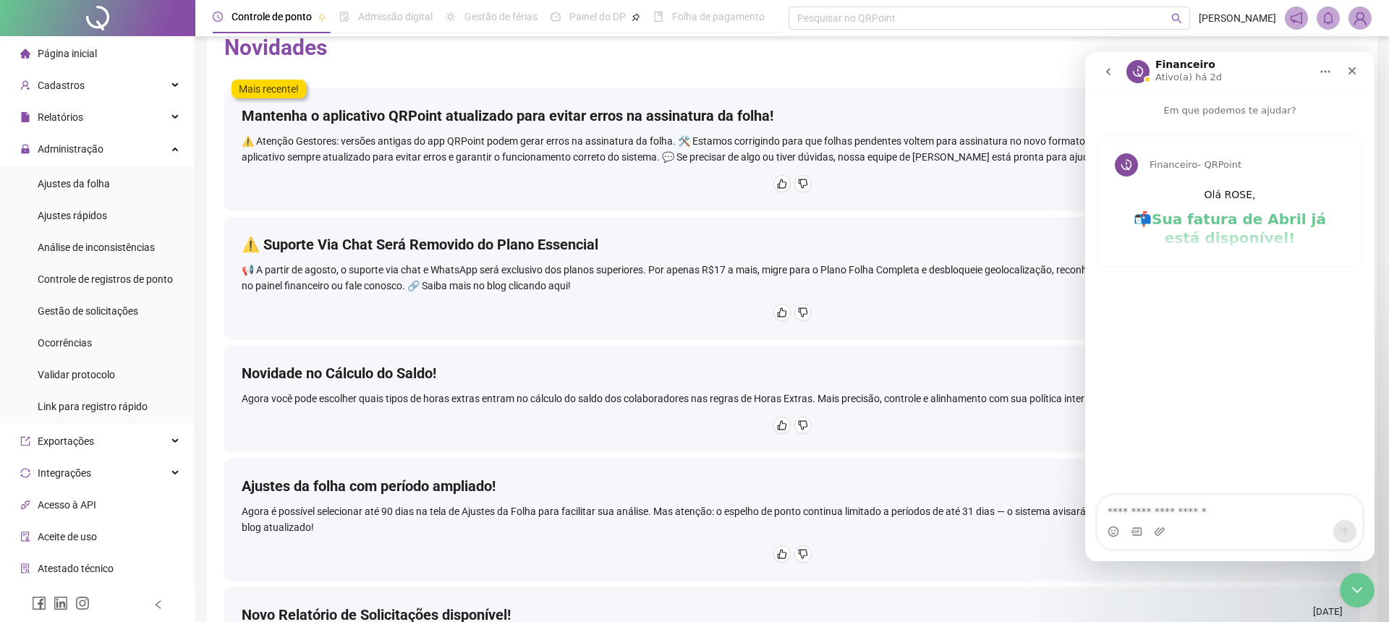
click at [1111, 74] on icon "go back" at bounding box center [1108, 72] width 12 height 12
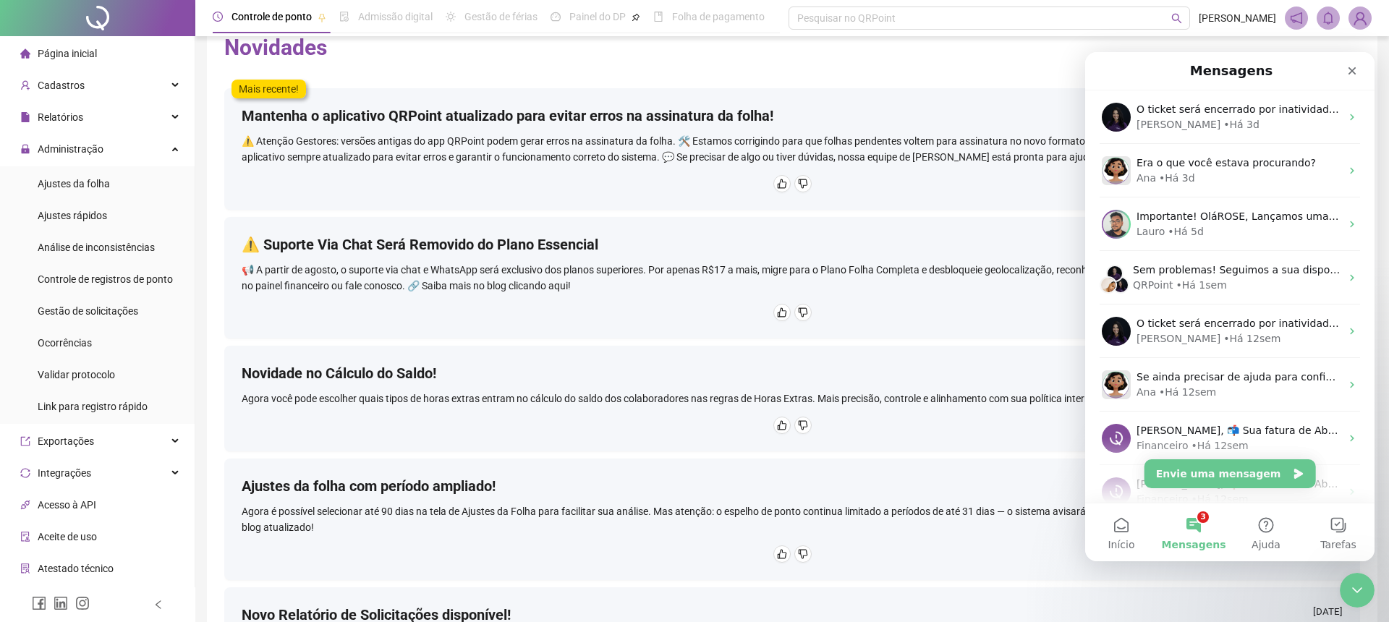
click at [1361, 590] on icon "Encerramento do Messenger da Intercom" at bounding box center [1356, 590] width 17 height 17
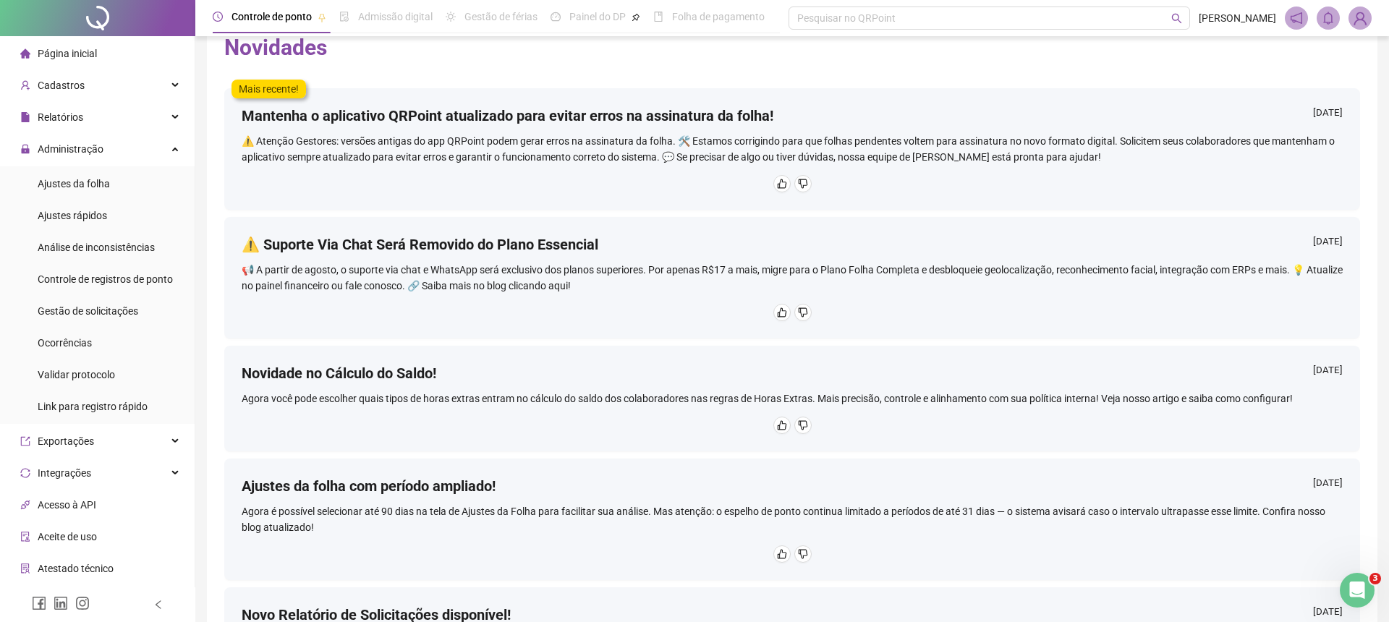
click at [1357, 589] on icon "Abertura do Messenger da Intercom" at bounding box center [1357, 591] width 24 height 24
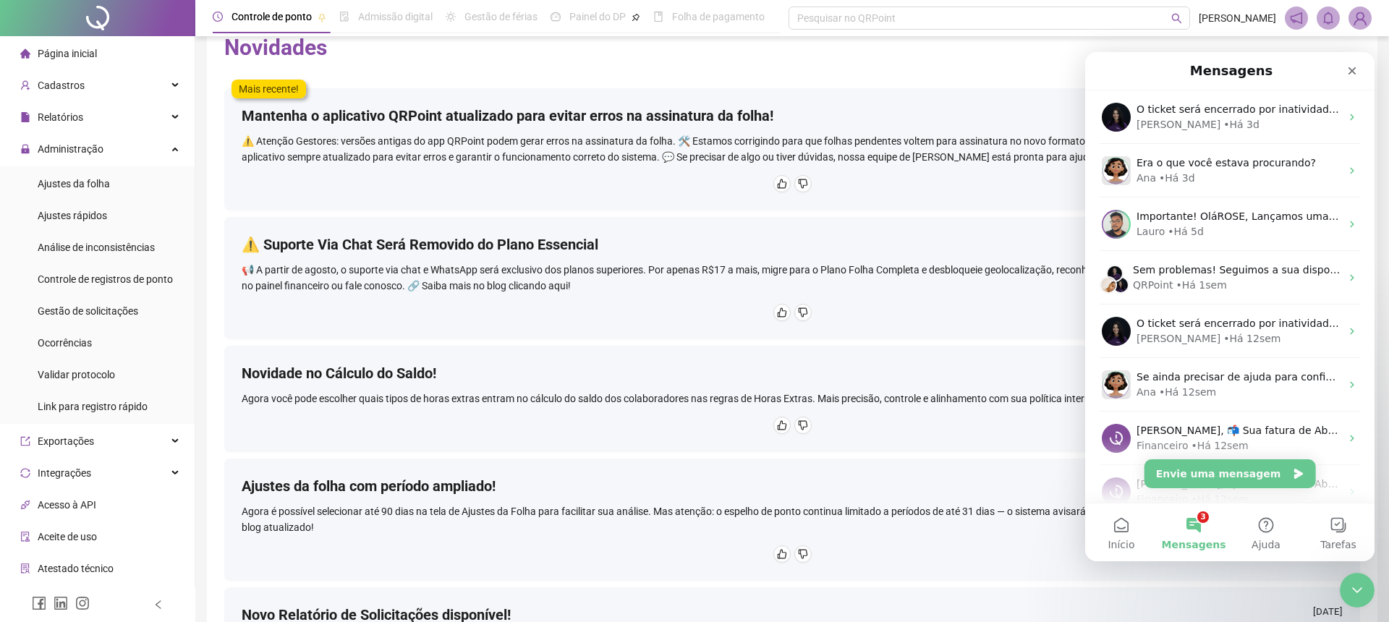
click at [1195, 527] on button "3 Mensagens" at bounding box center [1193, 532] width 72 height 58
click at [1199, 522] on button "3 Mensagens" at bounding box center [1193, 532] width 72 height 58
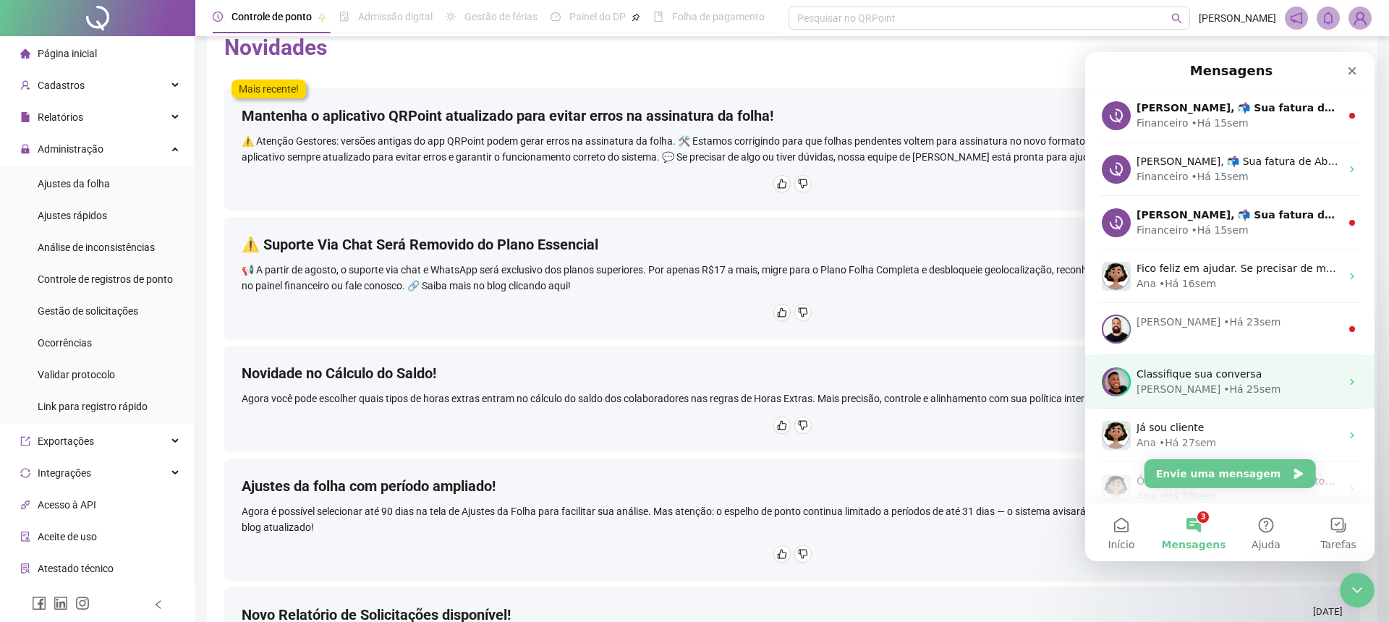
scroll to position [538, 0]
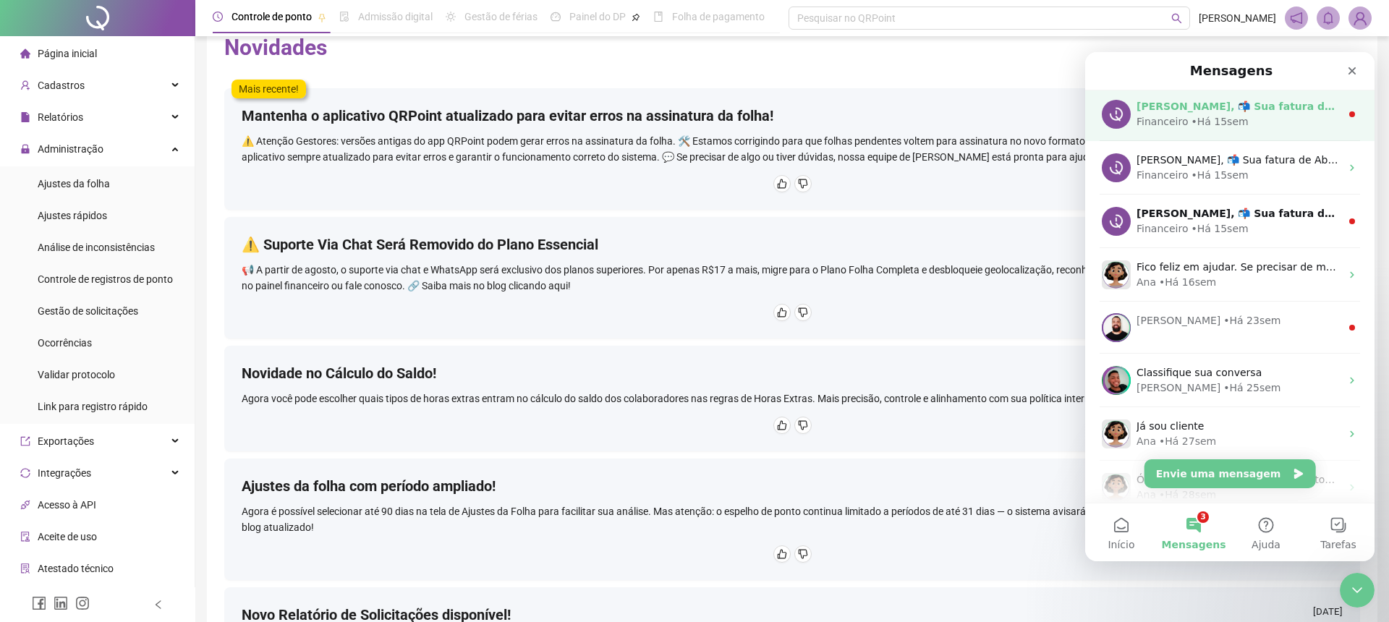
click at [1176, 118] on div "Financeiro" at bounding box center [1161, 121] width 51 height 15
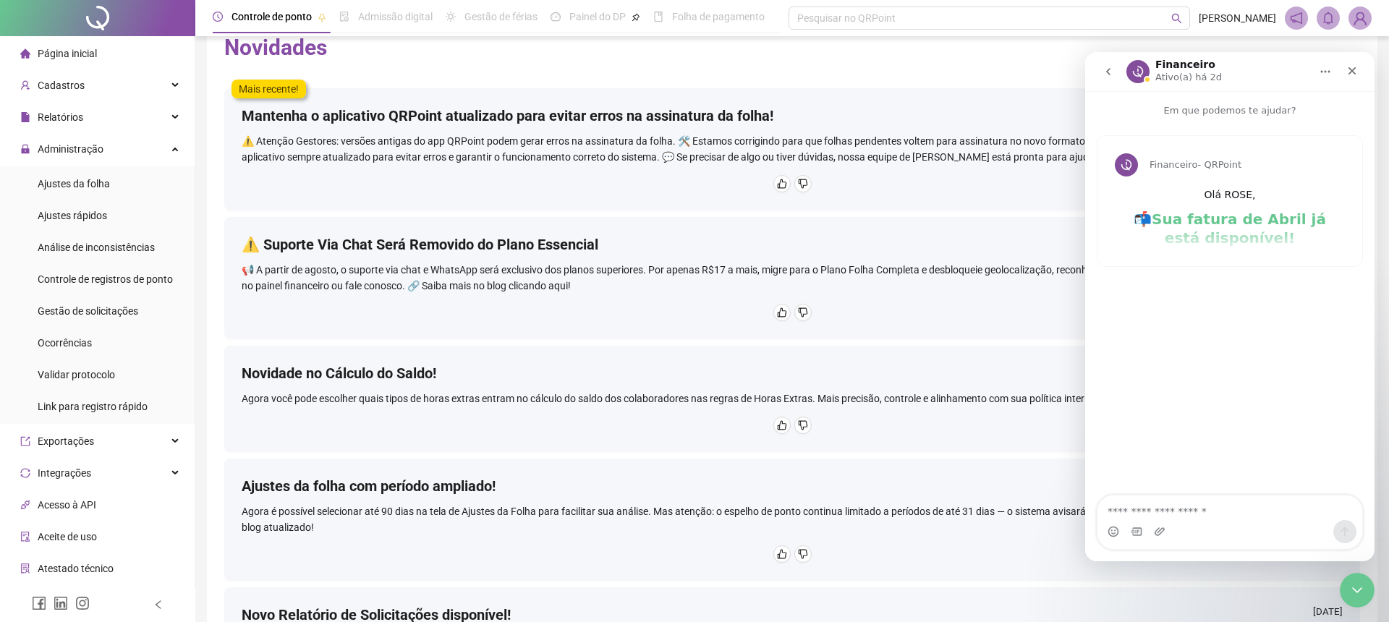
click at [1107, 70] on icon "go back" at bounding box center [1108, 72] width 12 height 12
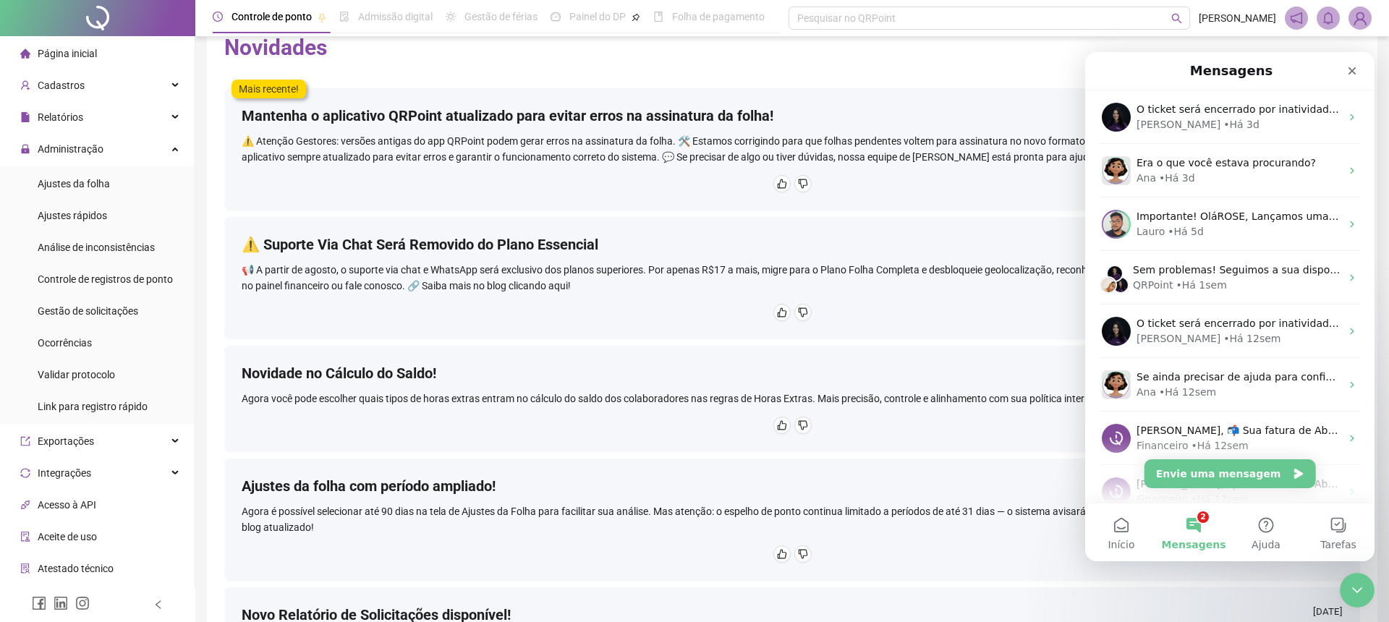
click at [1198, 525] on button "2 Mensagens" at bounding box center [1193, 532] width 72 height 58
click at [1190, 523] on button "2 Mensagens" at bounding box center [1193, 532] width 72 height 58
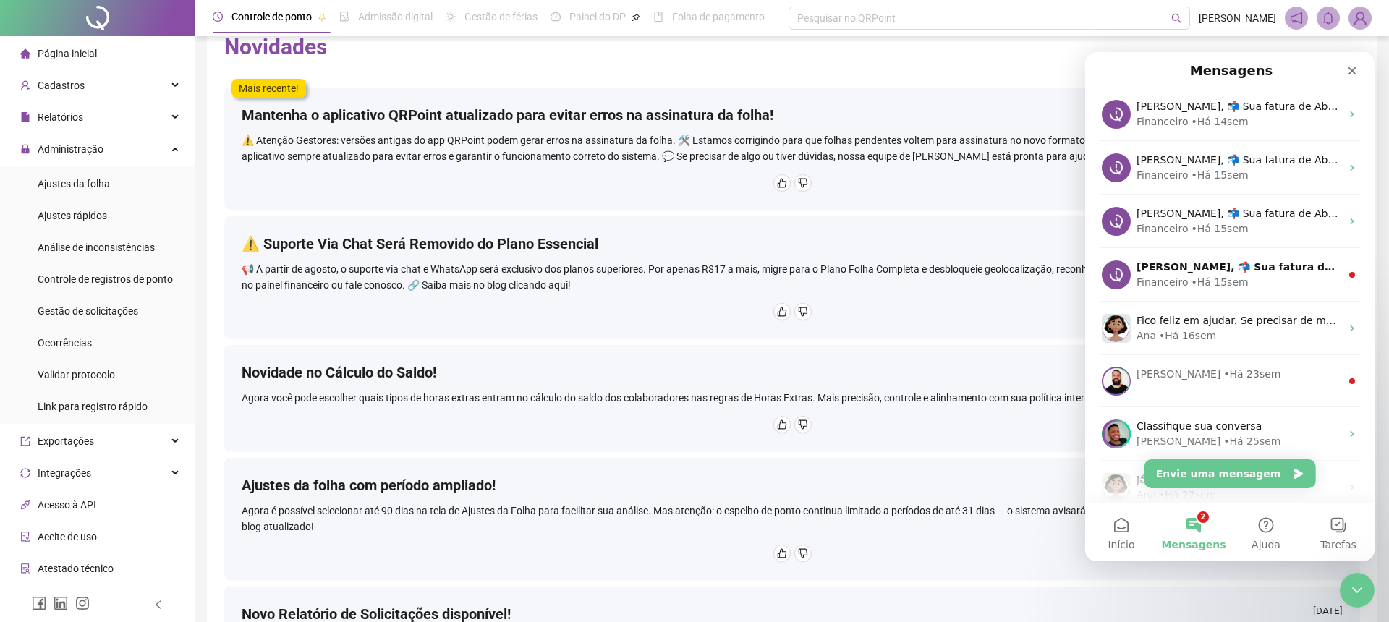
scroll to position [507, 0]
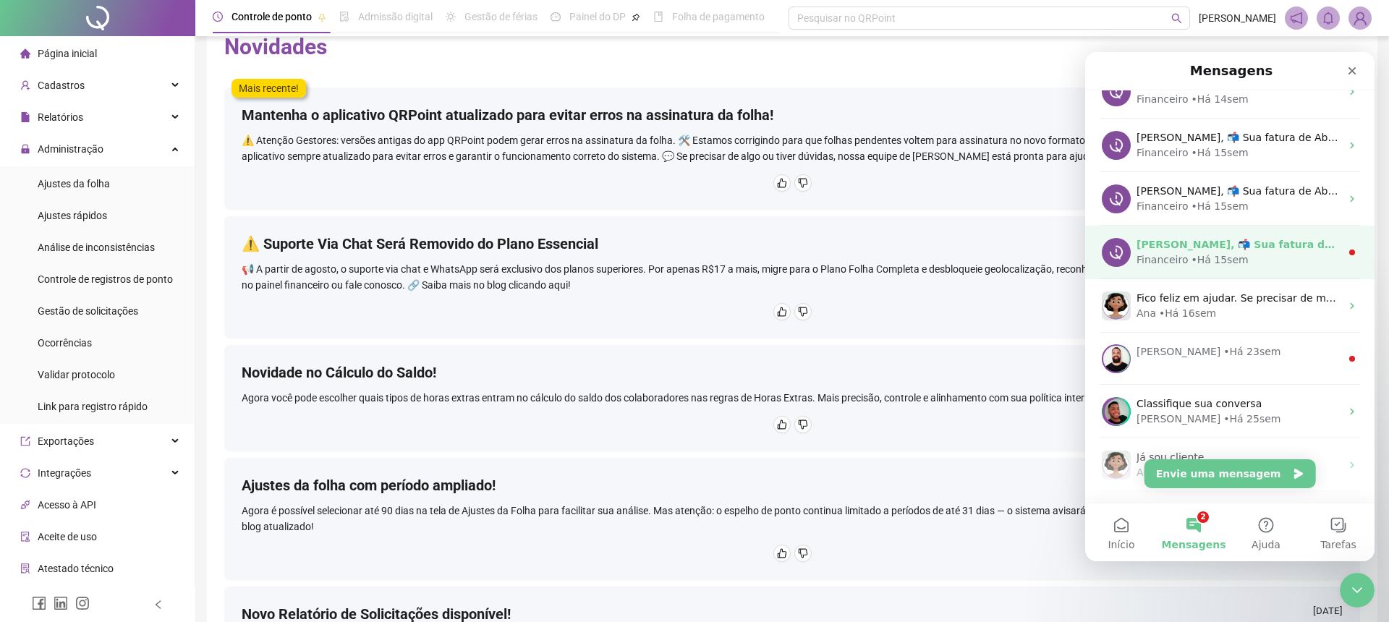
click at [1182, 260] on div "Financeiro" at bounding box center [1161, 259] width 51 height 15
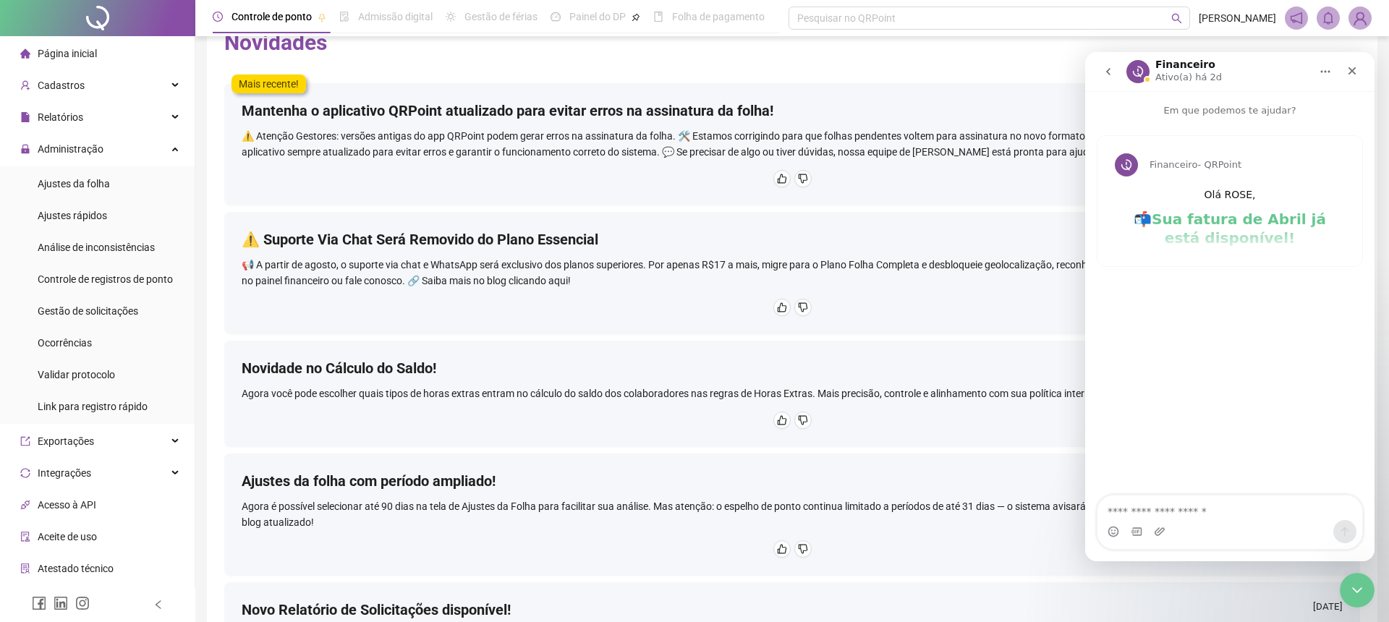
scroll to position [183, 0]
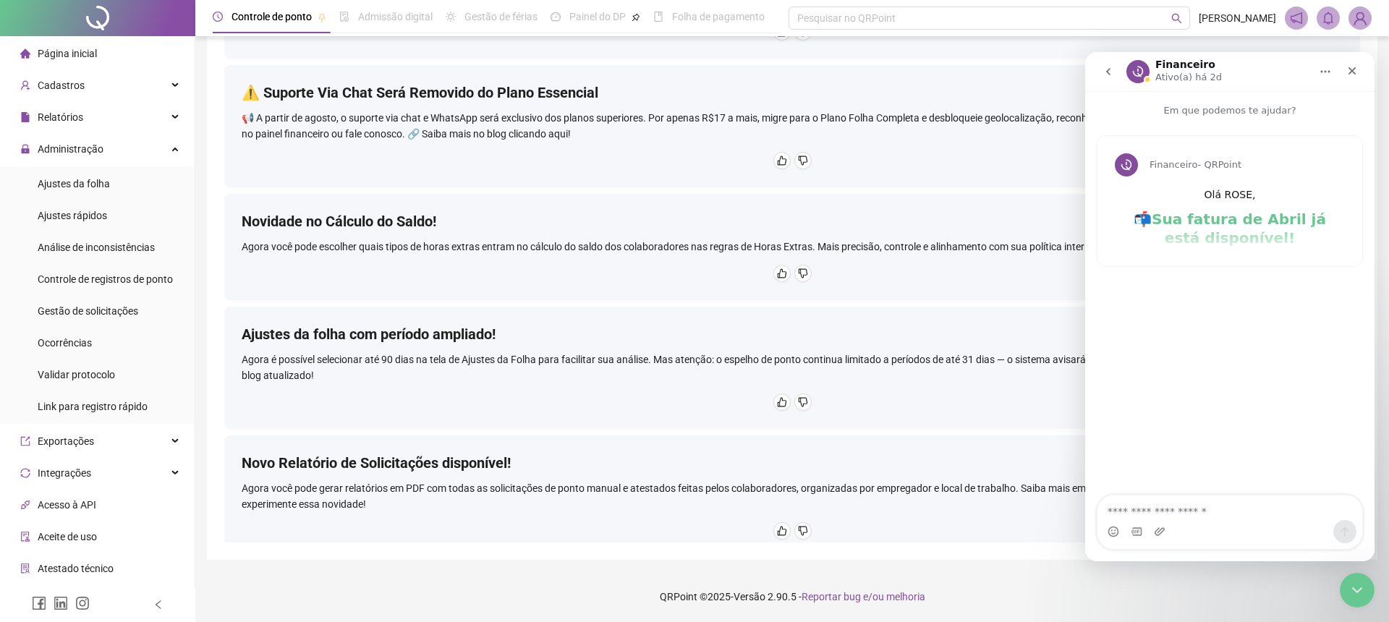
click at [1108, 69] on icon "go back" at bounding box center [1108, 71] width 4 height 7
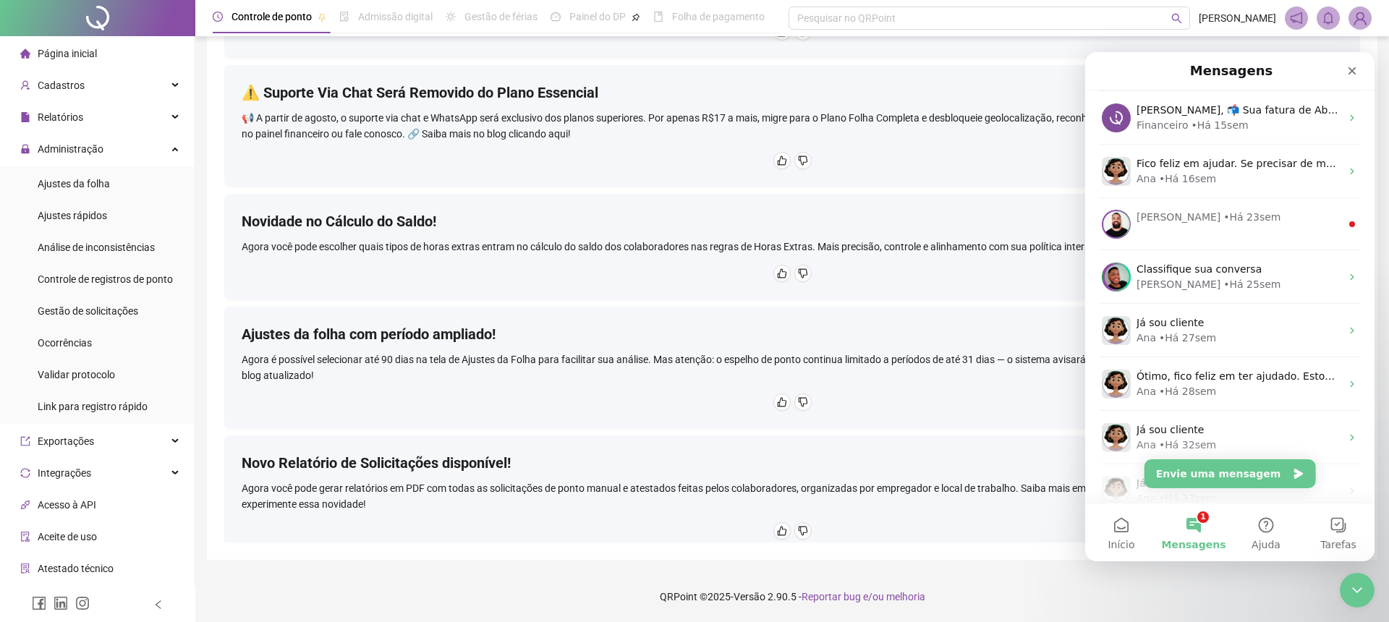
scroll to position [644, 0]
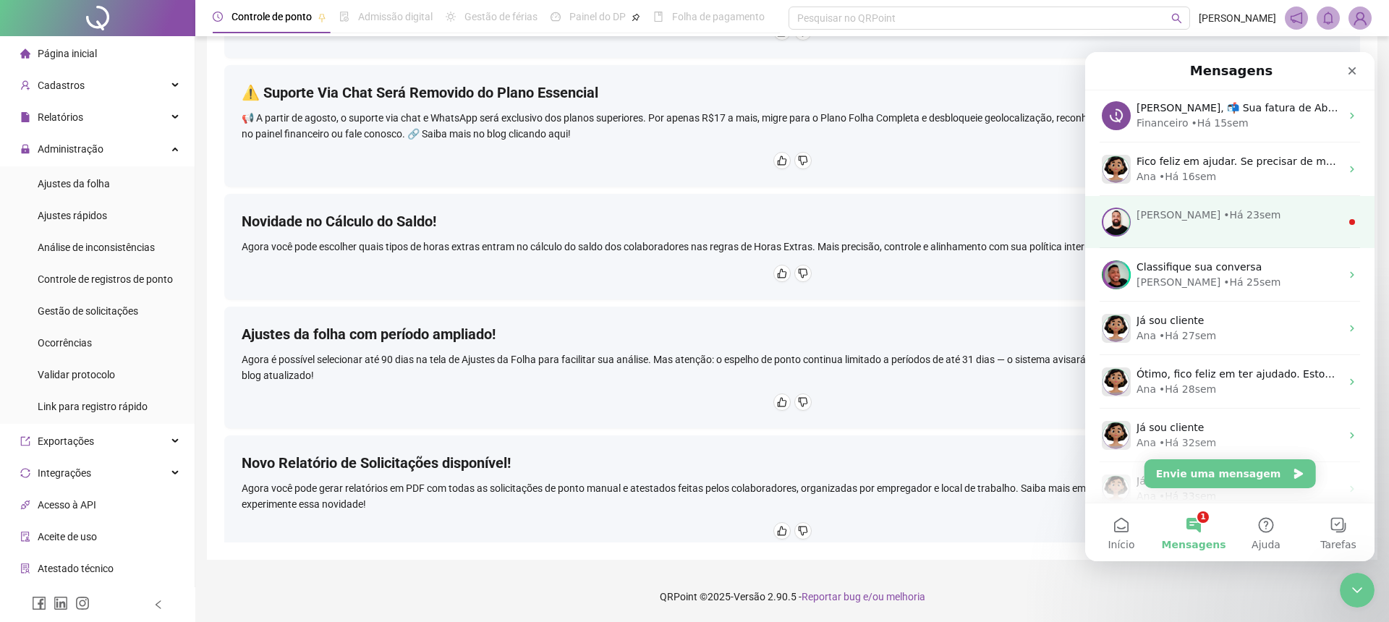
click at [1223, 222] on div "• Há 23sem" at bounding box center [1251, 215] width 57 height 15
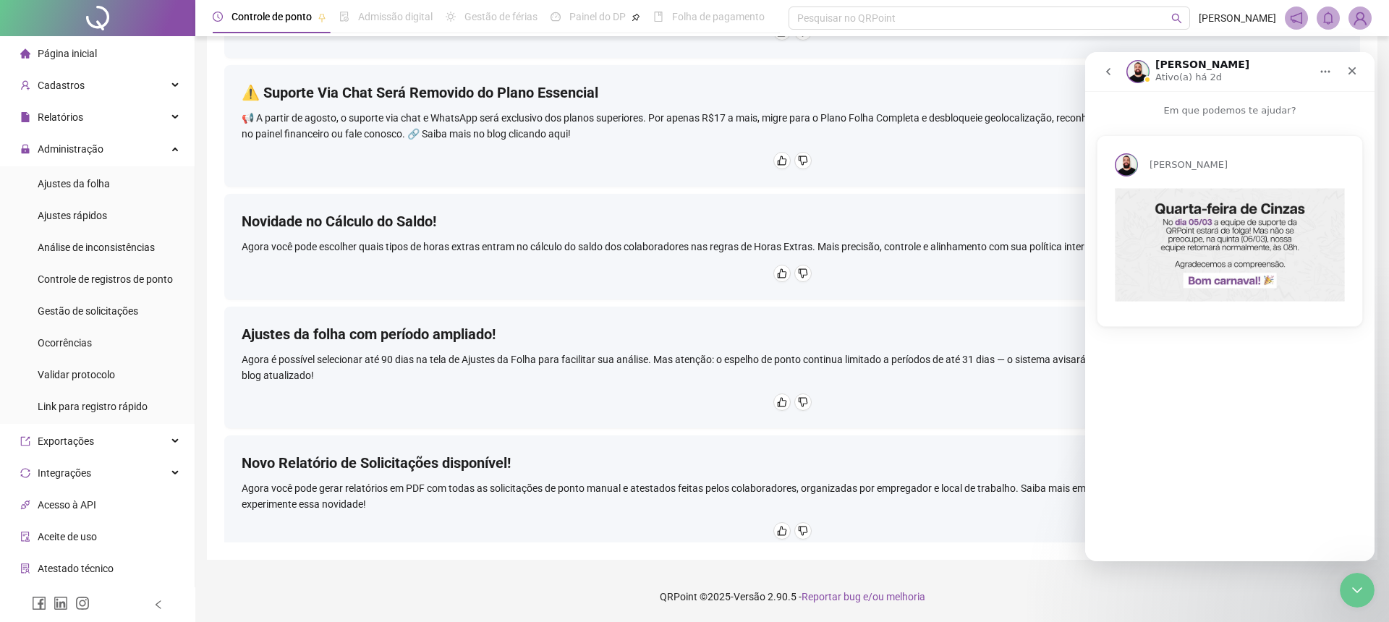
click at [1111, 69] on icon "go back" at bounding box center [1108, 72] width 12 height 12
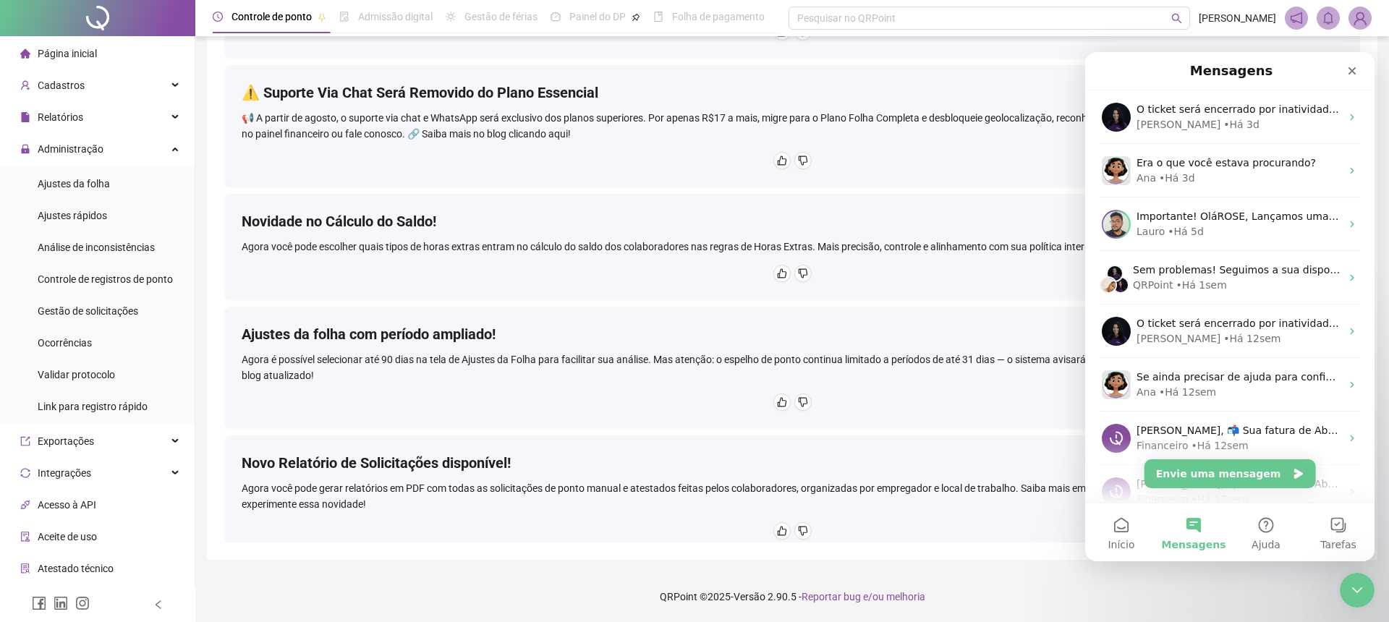
click at [1360, 595] on icon "Encerramento do Messenger da Intercom" at bounding box center [1356, 590] width 17 height 17
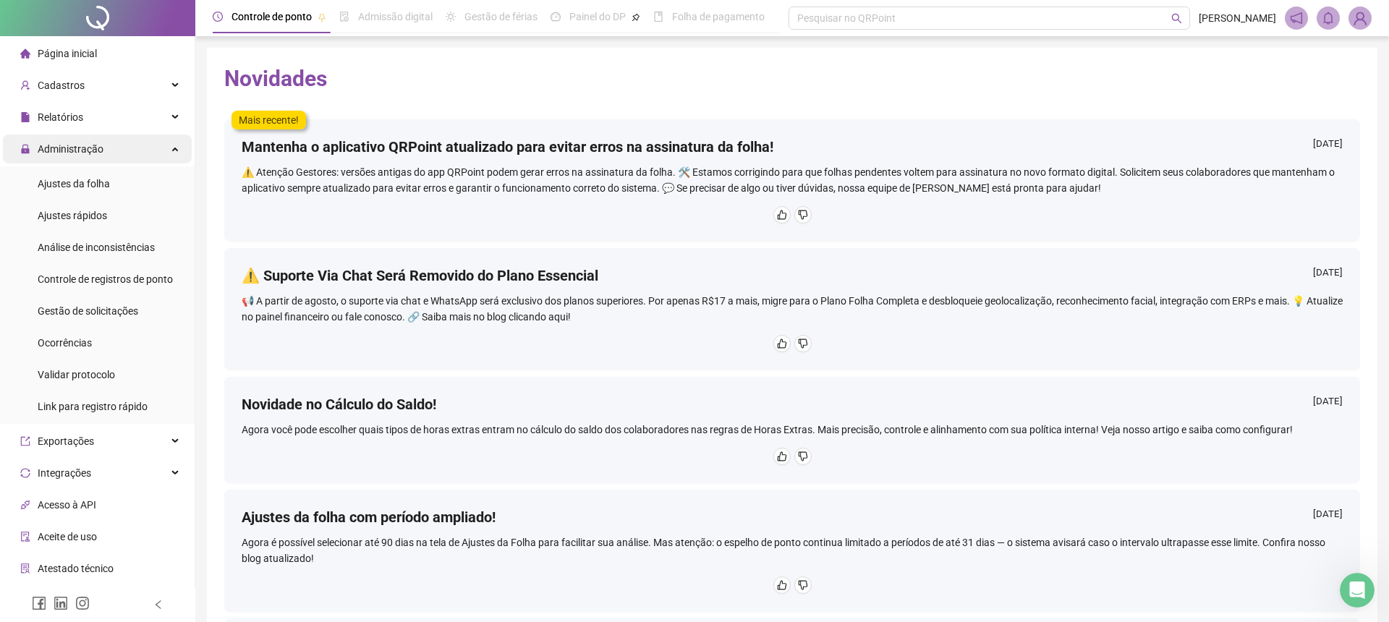
scroll to position [1, 0]
click at [179, 116] on div "Relatórios" at bounding box center [97, 116] width 189 height 29
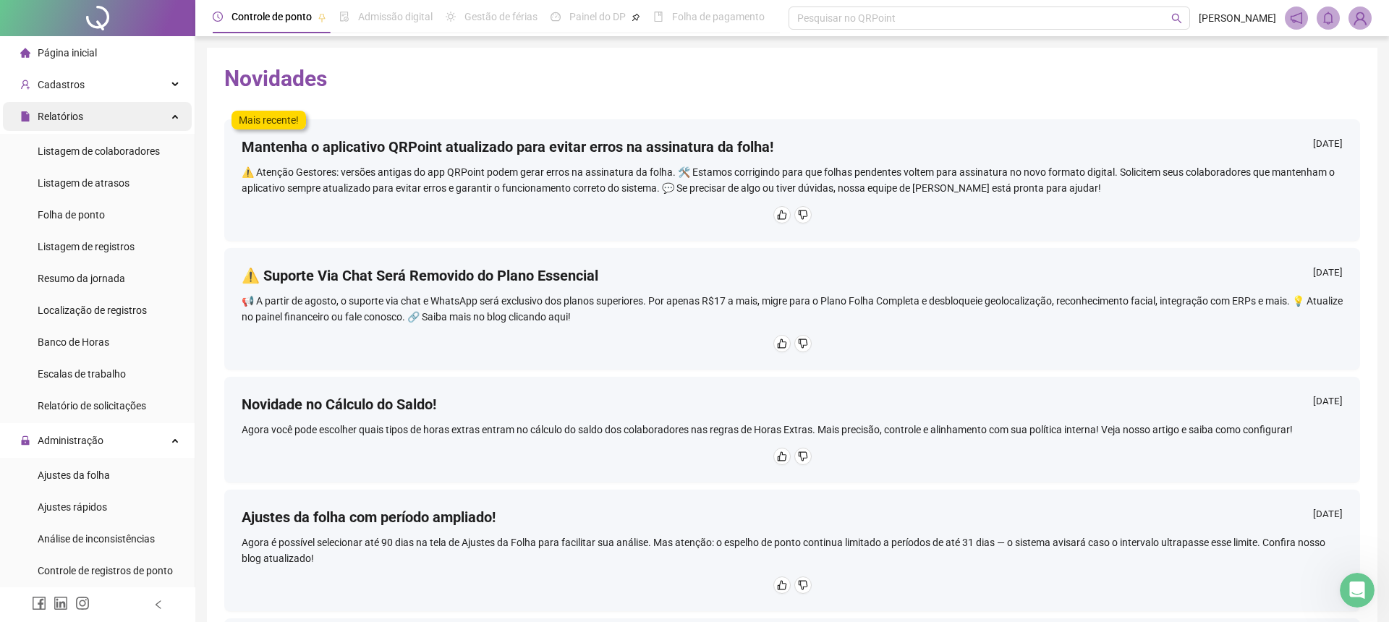
scroll to position [1, 0]
